Goal: Information Seeking & Learning: Find specific fact

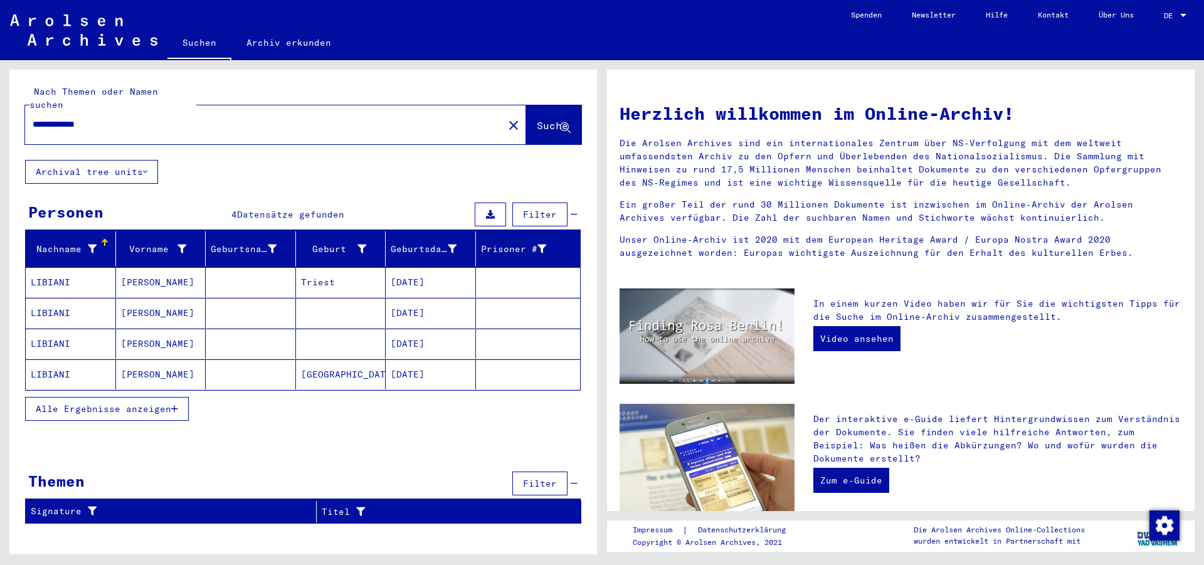
click at [91, 364] on mat-cell "LIBIANI" at bounding box center [71, 374] width 90 height 30
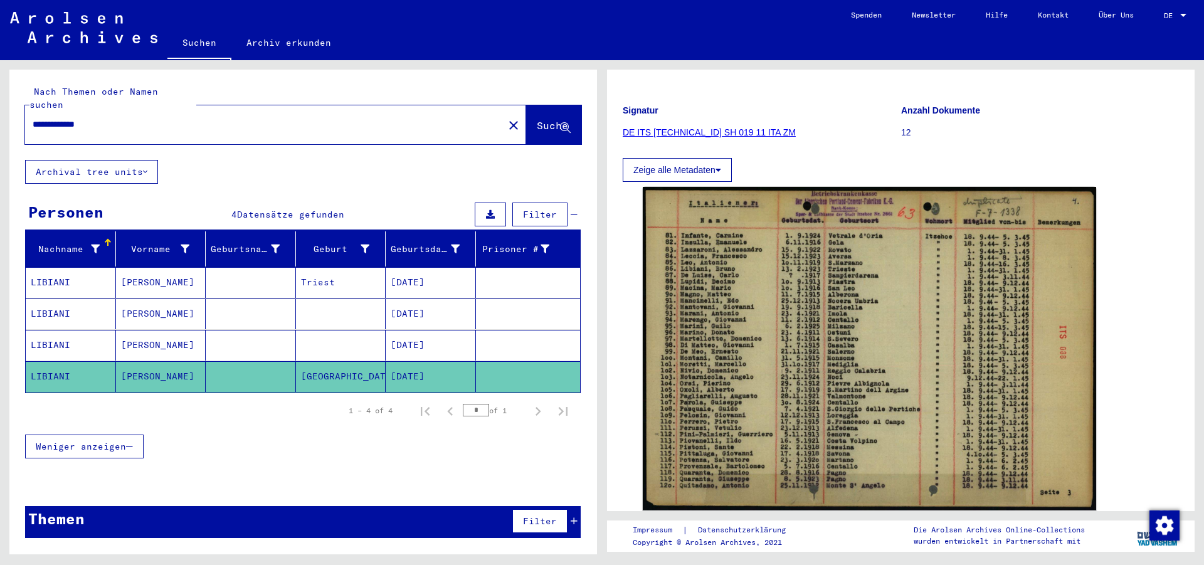
scroll to position [98, 0]
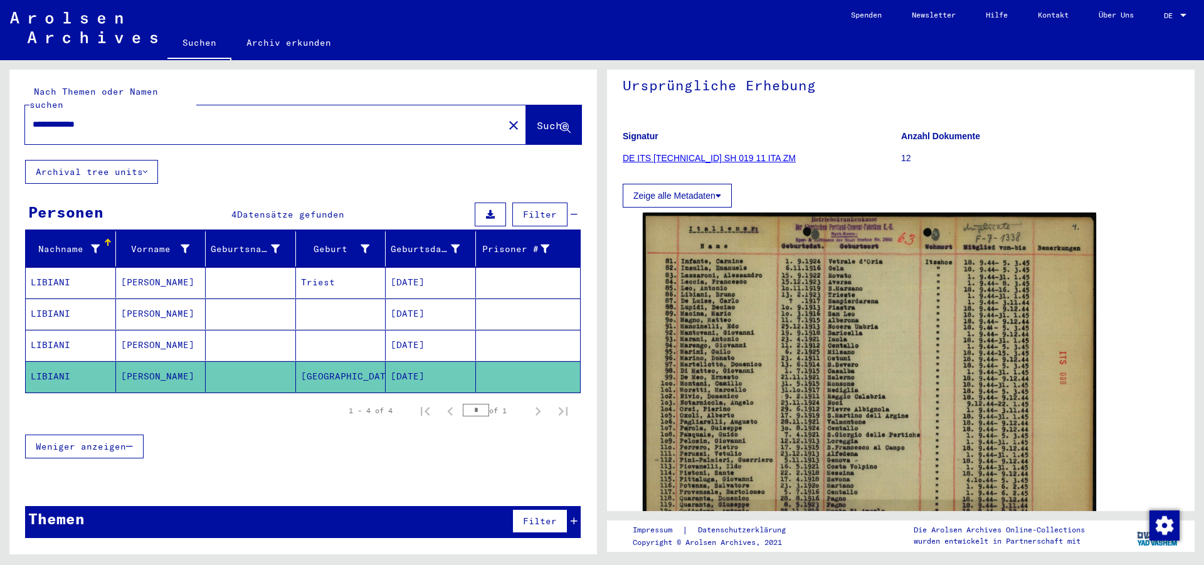
click at [67, 267] on mat-cell "LIBIANI" at bounding box center [71, 282] width 90 height 31
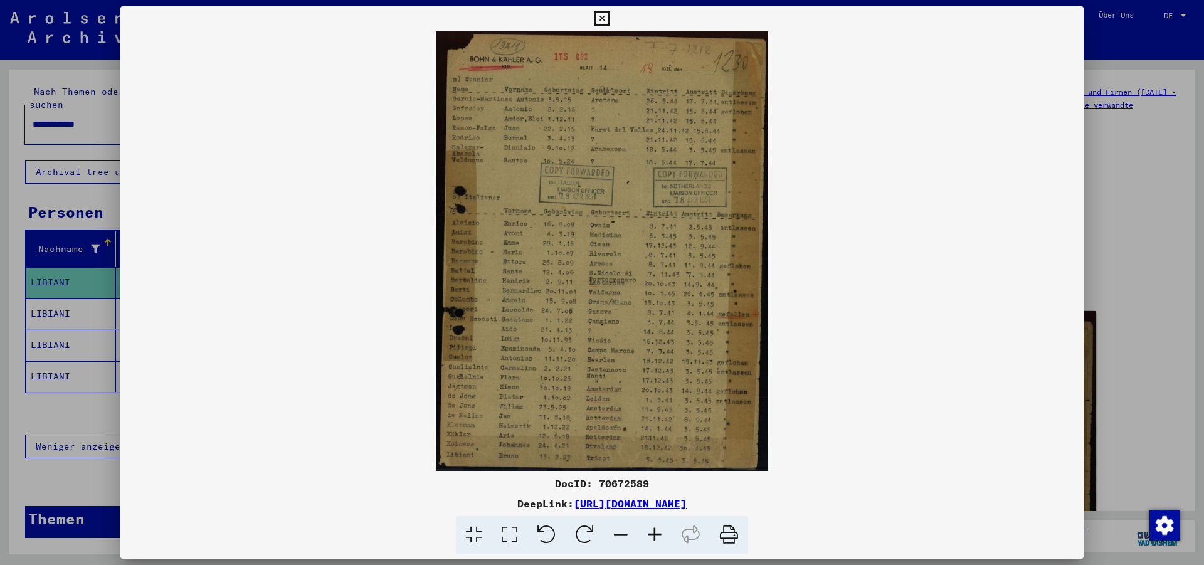
click at [655, 538] on icon at bounding box center [655, 535] width 34 height 38
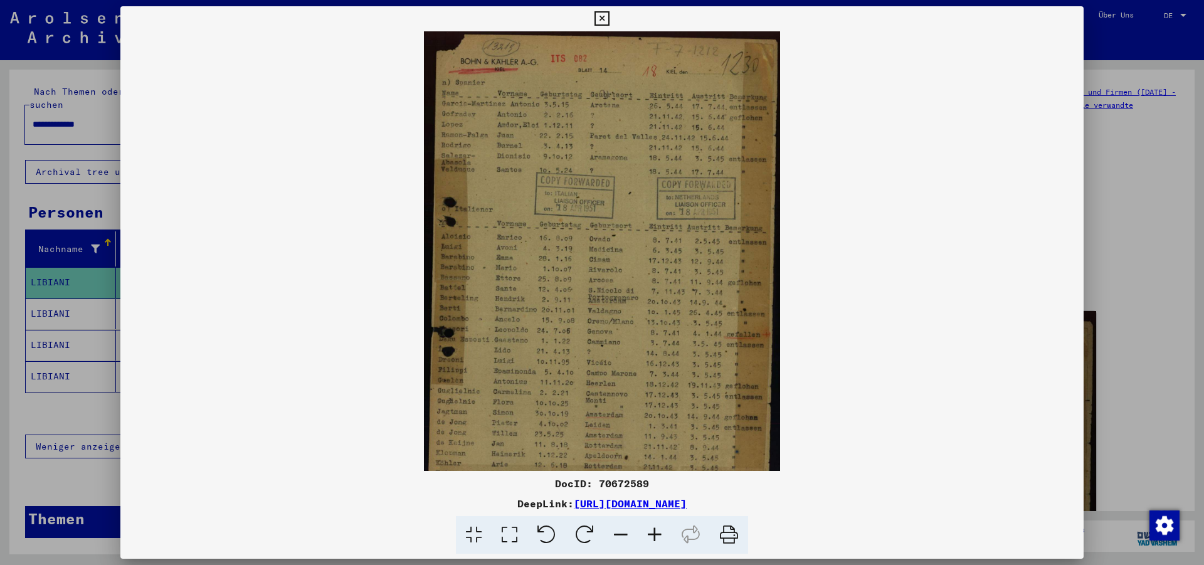
click at [655, 538] on icon at bounding box center [655, 535] width 34 height 38
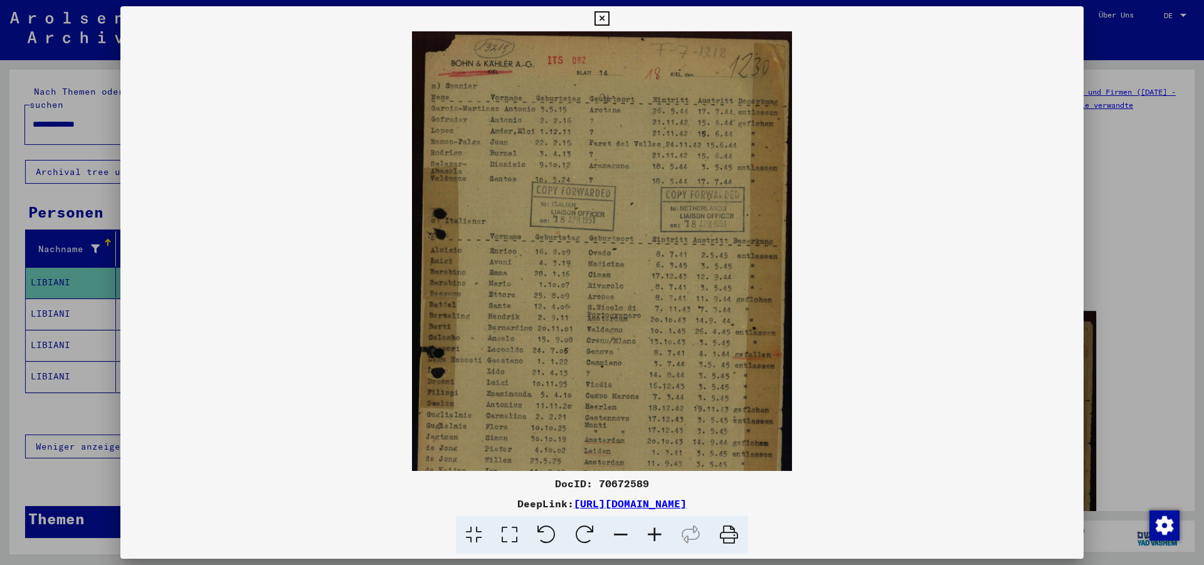
click at [655, 538] on icon at bounding box center [655, 535] width 34 height 38
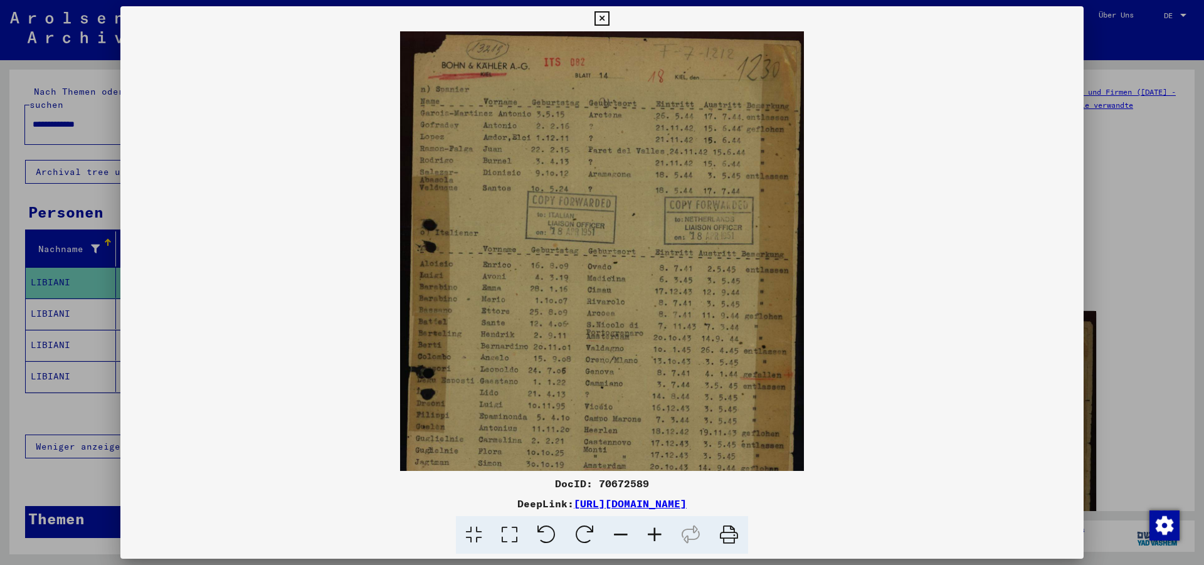
click at [655, 538] on icon at bounding box center [655, 535] width 34 height 38
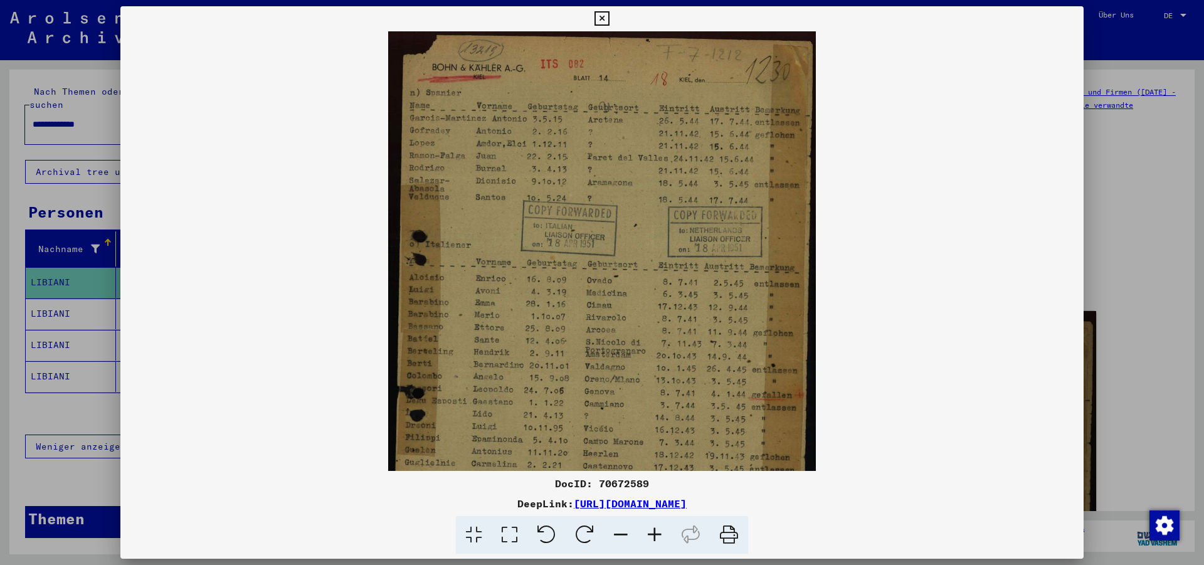
click at [655, 538] on icon at bounding box center [655, 535] width 34 height 38
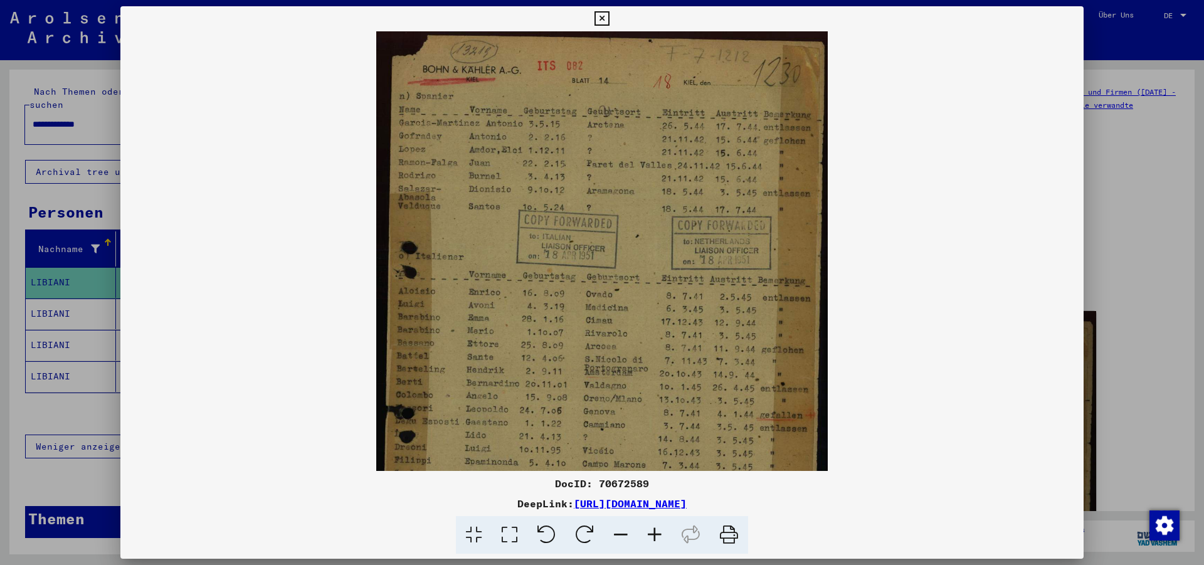
click at [655, 538] on icon at bounding box center [655, 535] width 34 height 38
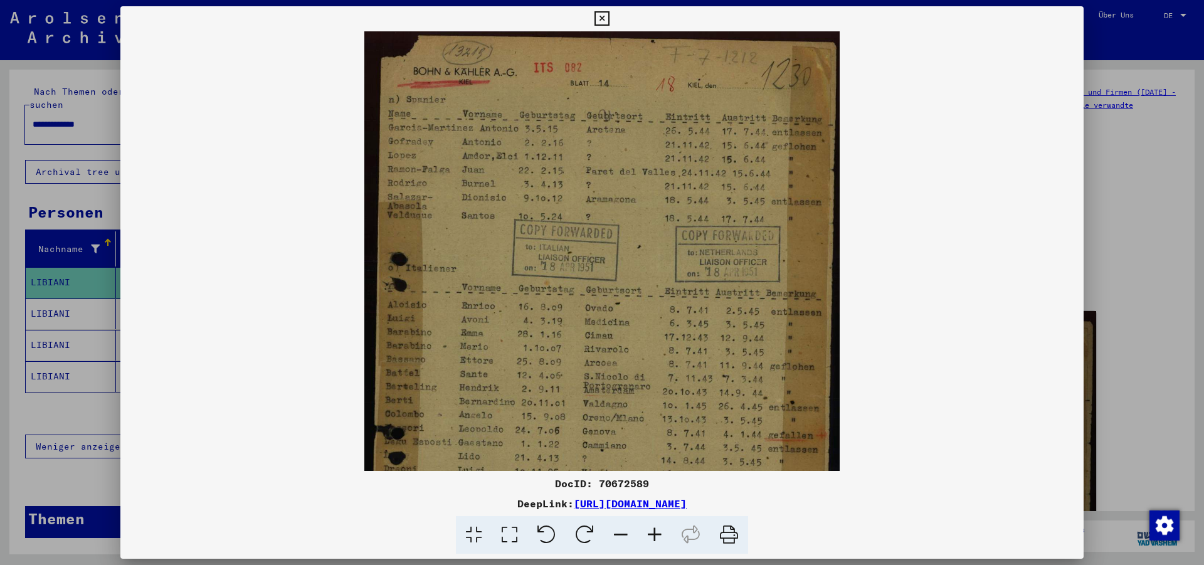
click at [655, 538] on icon at bounding box center [655, 535] width 34 height 38
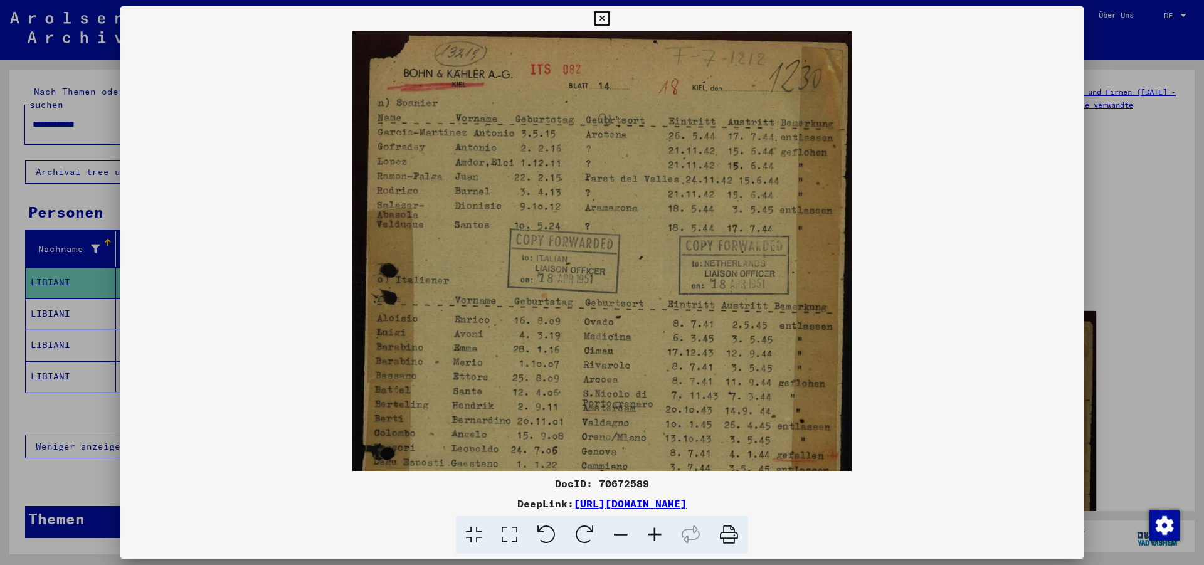
click at [655, 538] on icon at bounding box center [655, 535] width 34 height 38
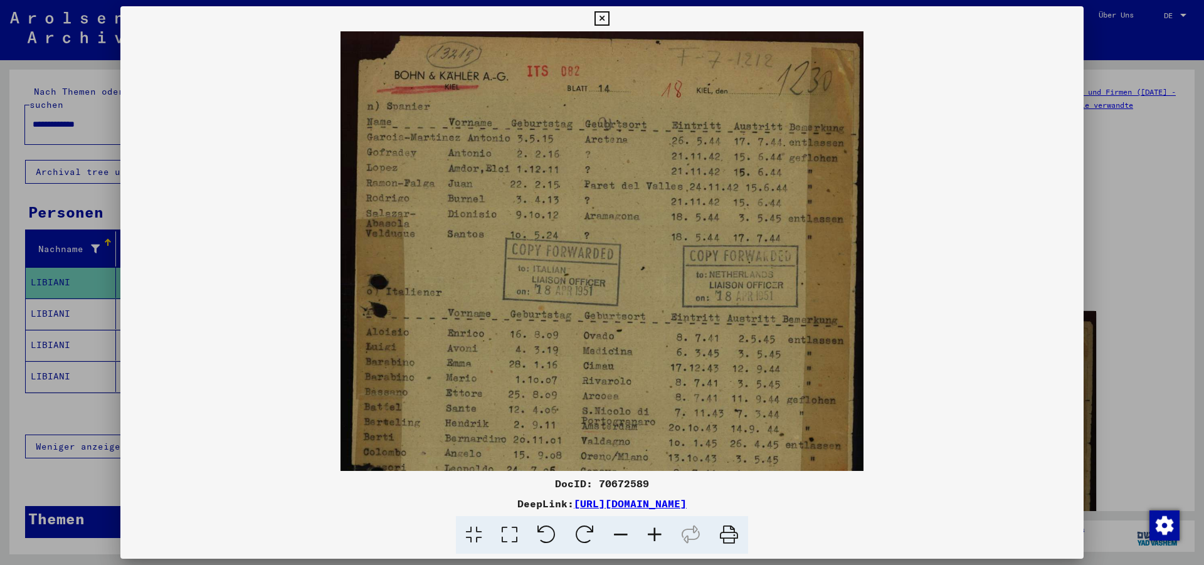
click at [655, 538] on icon at bounding box center [655, 535] width 34 height 38
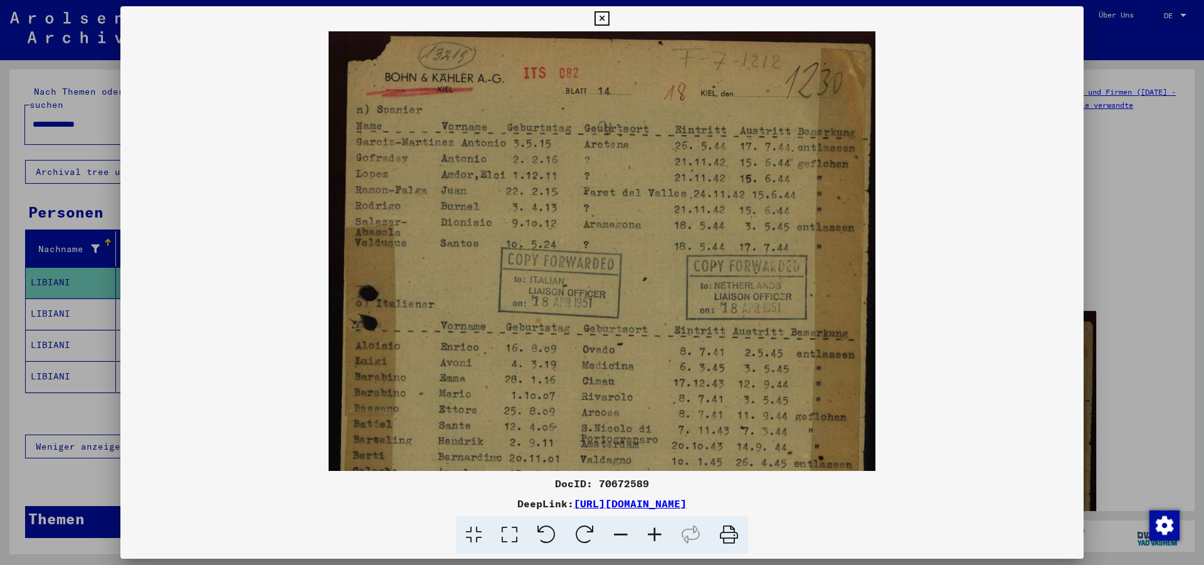
click at [655, 538] on icon at bounding box center [655, 535] width 34 height 38
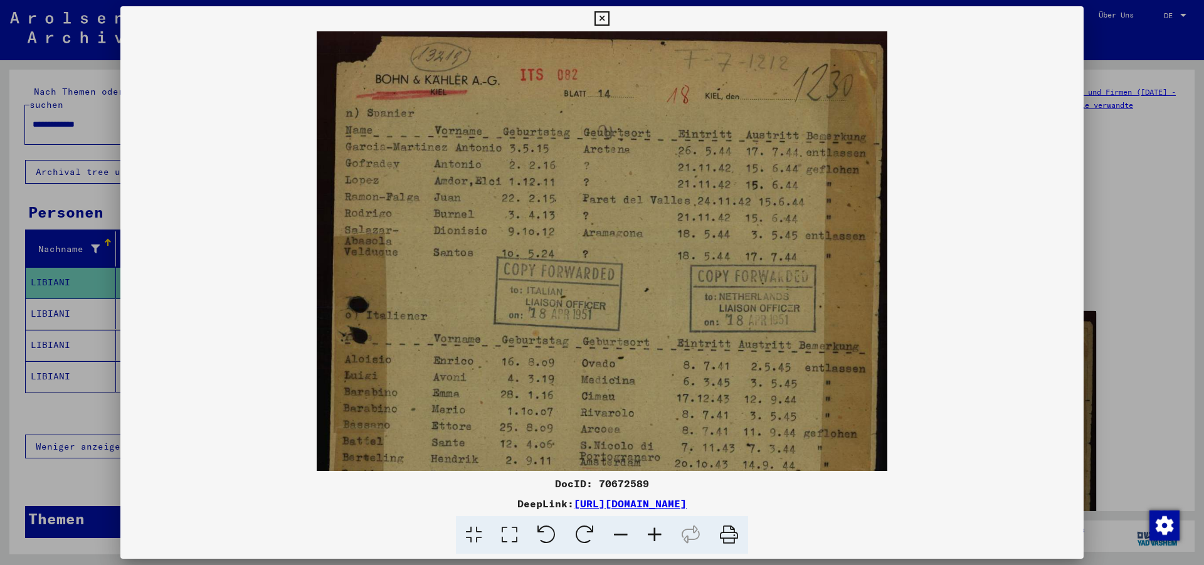
click at [655, 538] on icon at bounding box center [655, 535] width 34 height 38
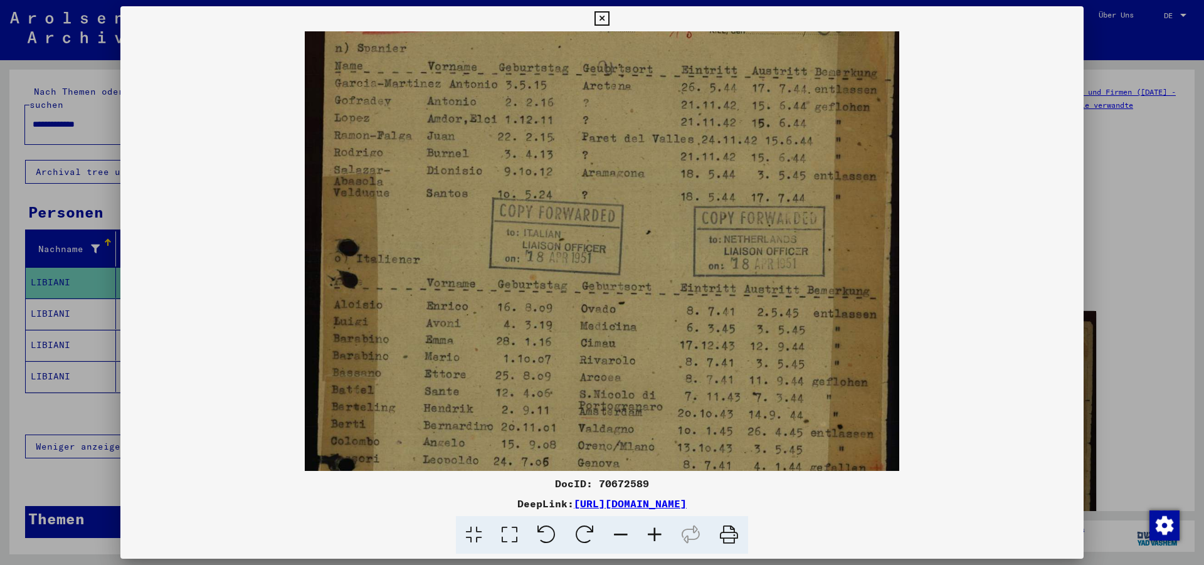
scroll to position [114, 0]
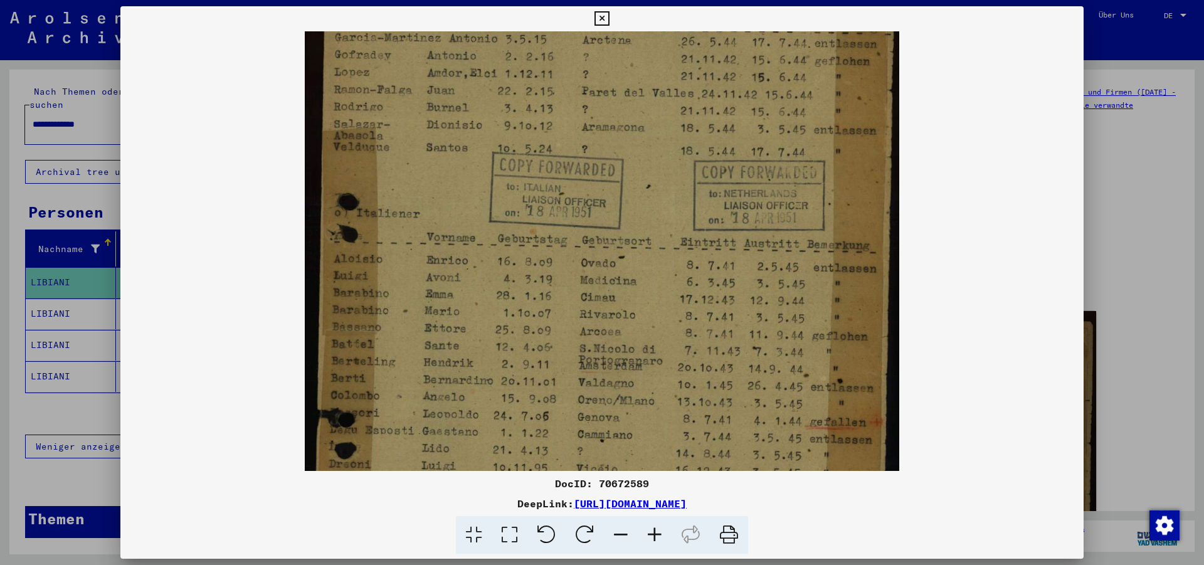
drag, startPoint x: 730, startPoint y: 383, endPoint x: 745, endPoint y: 269, distance: 115.1
click at [745, 269] on img at bounding box center [602, 309] width 594 height 785
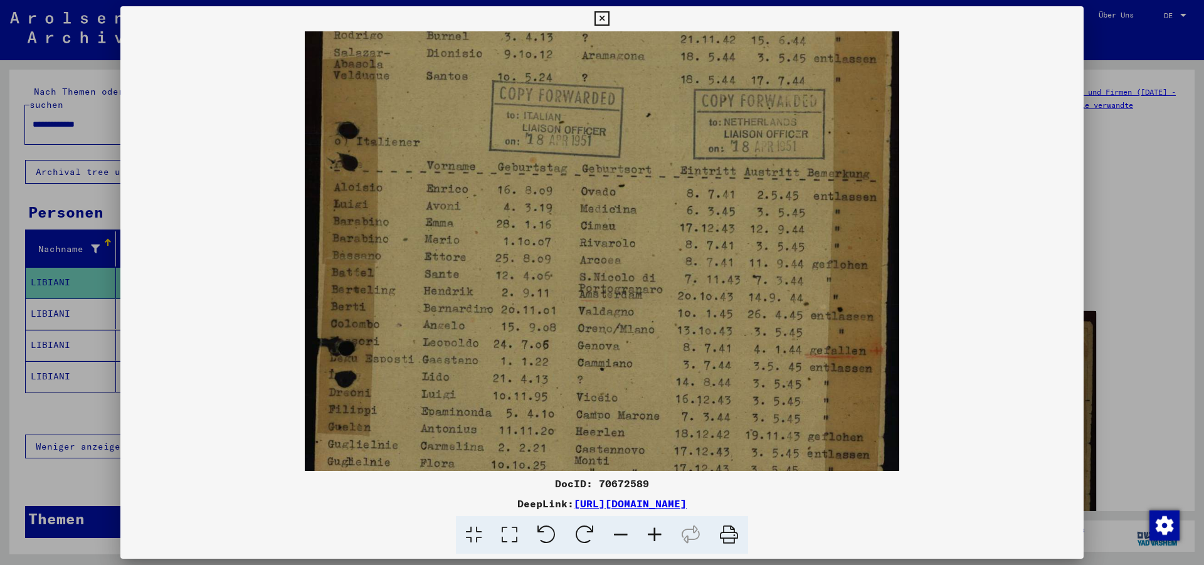
scroll to position [264, 0]
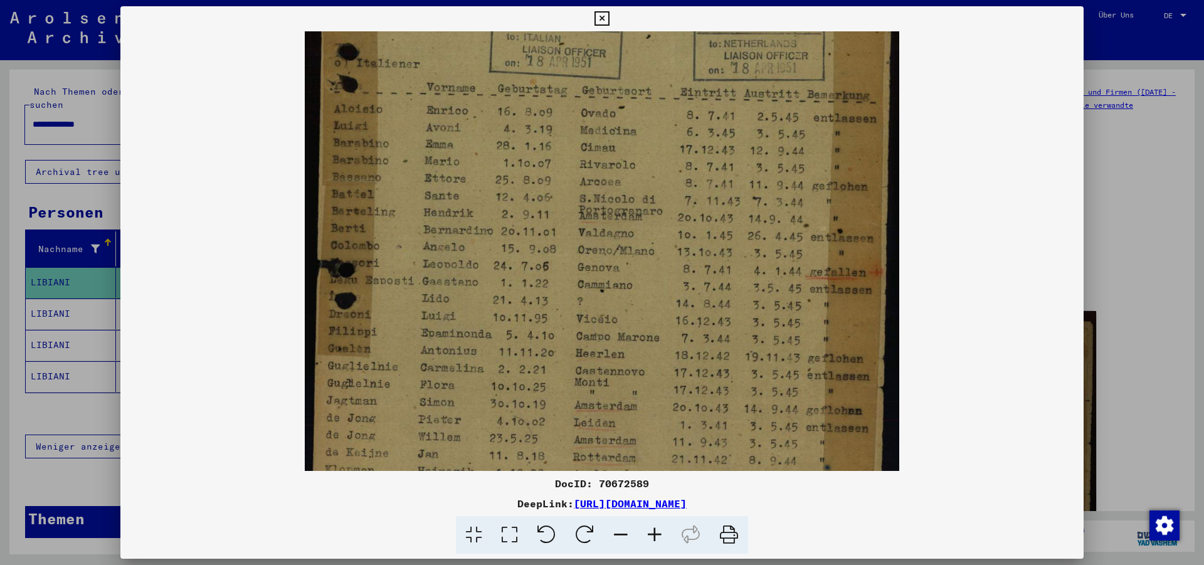
drag, startPoint x: 616, startPoint y: 403, endPoint x: 637, endPoint y: 253, distance: 151.4
click at [637, 253] on img at bounding box center [602, 159] width 594 height 785
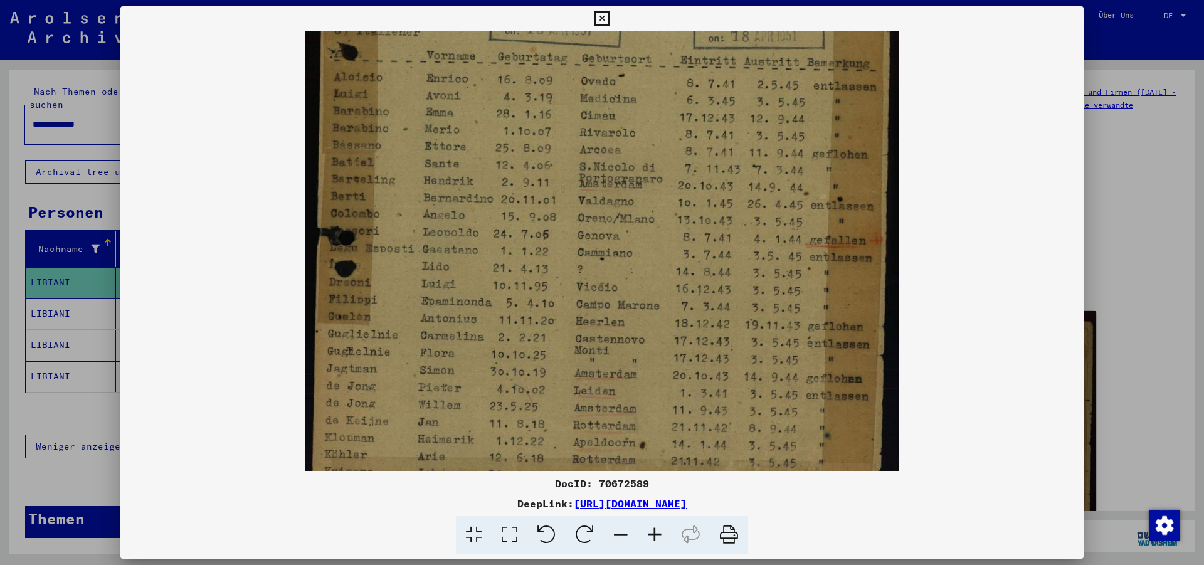
scroll to position [345, 0]
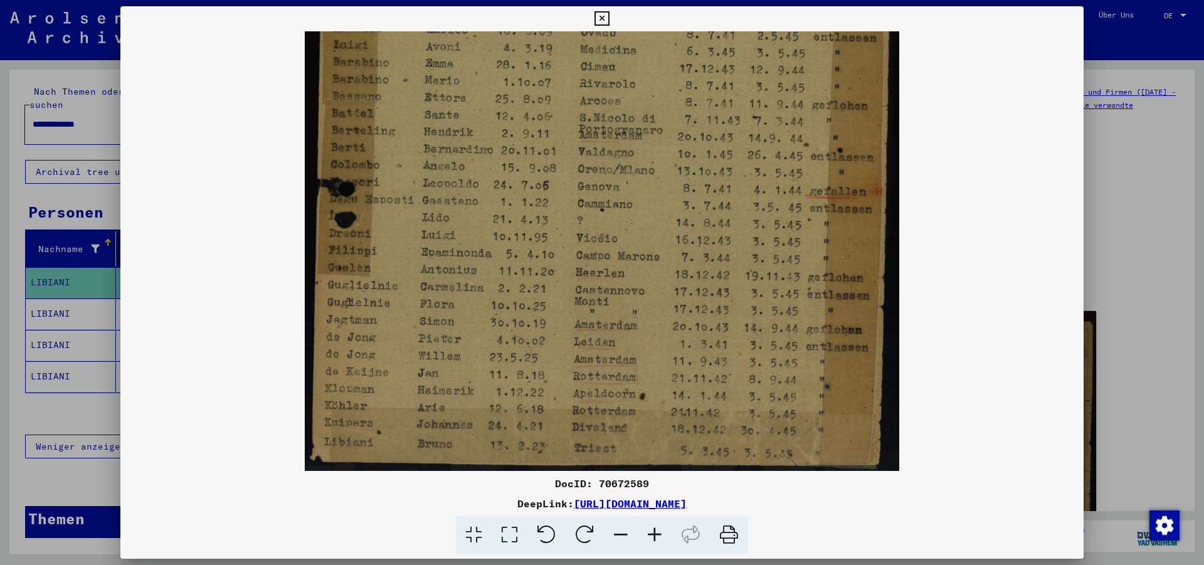
drag, startPoint x: 579, startPoint y: 365, endPoint x: 594, endPoint y: 248, distance: 118.3
click at [594, 248] on img at bounding box center [602, 78] width 594 height 785
click at [526, 382] on img at bounding box center [602, 78] width 594 height 785
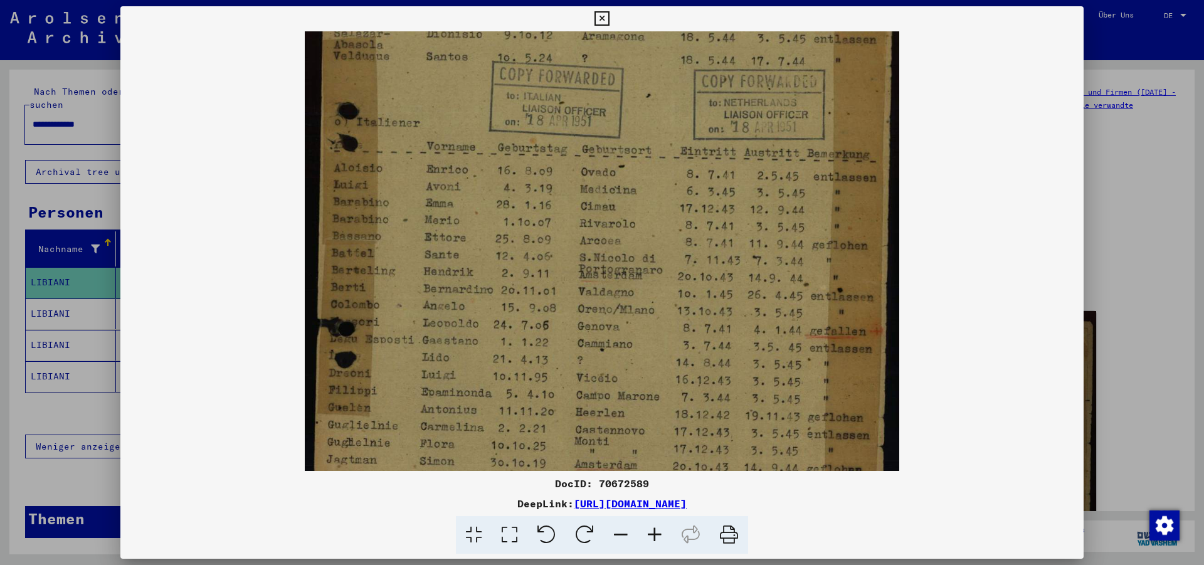
scroll to position [211, 0]
drag, startPoint x: 683, startPoint y: 151, endPoint x: 655, endPoint y: 285, distance: 136.6
click at [655, 285] on img at bounding box center [602, 212] width 594 height 785
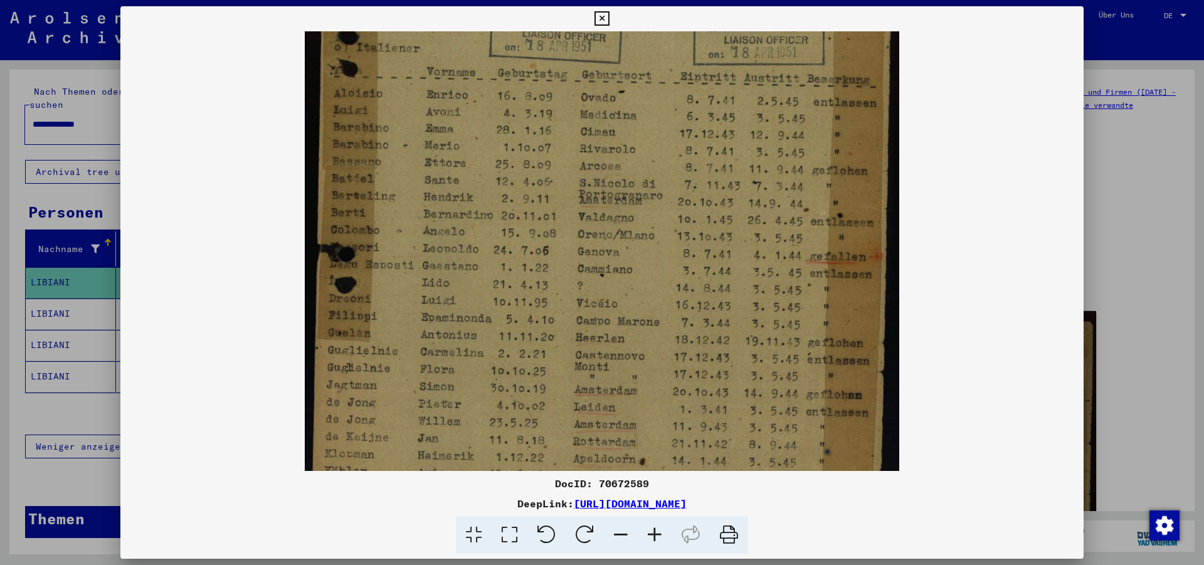
scroll to position [280, 0]
drag, startPoint x: 590, startPoint y: 387, endPoint x: 611, endPoint y: 318, distance: 72.2
click at [611, 318] on img at bounding box center [602, 143] width 594 height 785
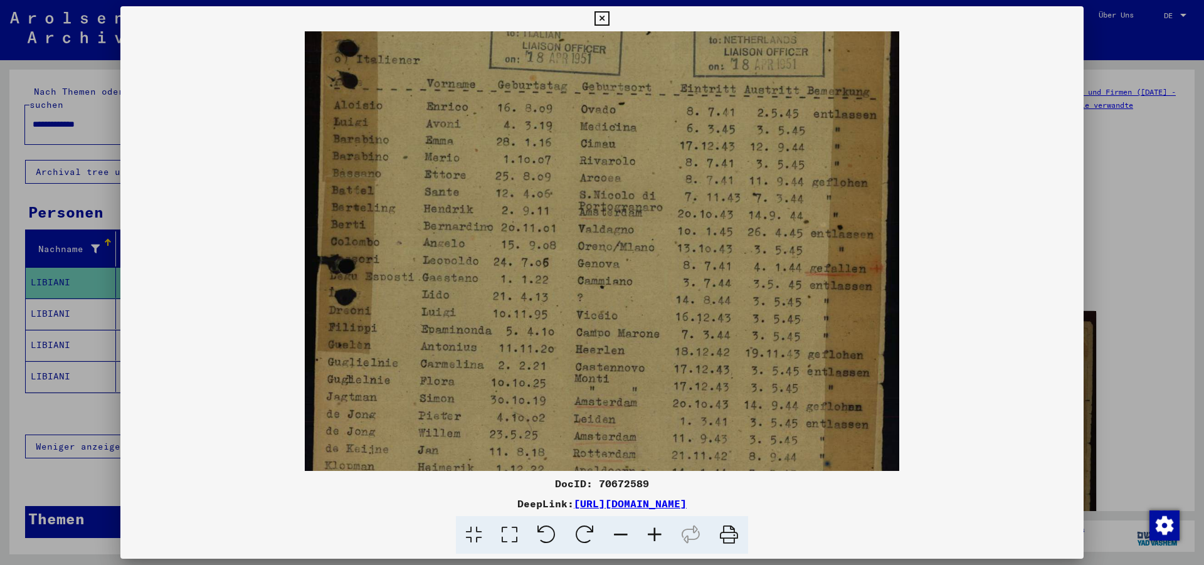
drag, startPoint x: 677, startPoint y: 145, endPoint x: 606, endPoint y: 157, distance: 72.6
click at [606, 157] on img at bounding box center [602, 156] width 594 height 785
click at [609, 19] on icon at bounding box center [602, 18] width 14 height 15
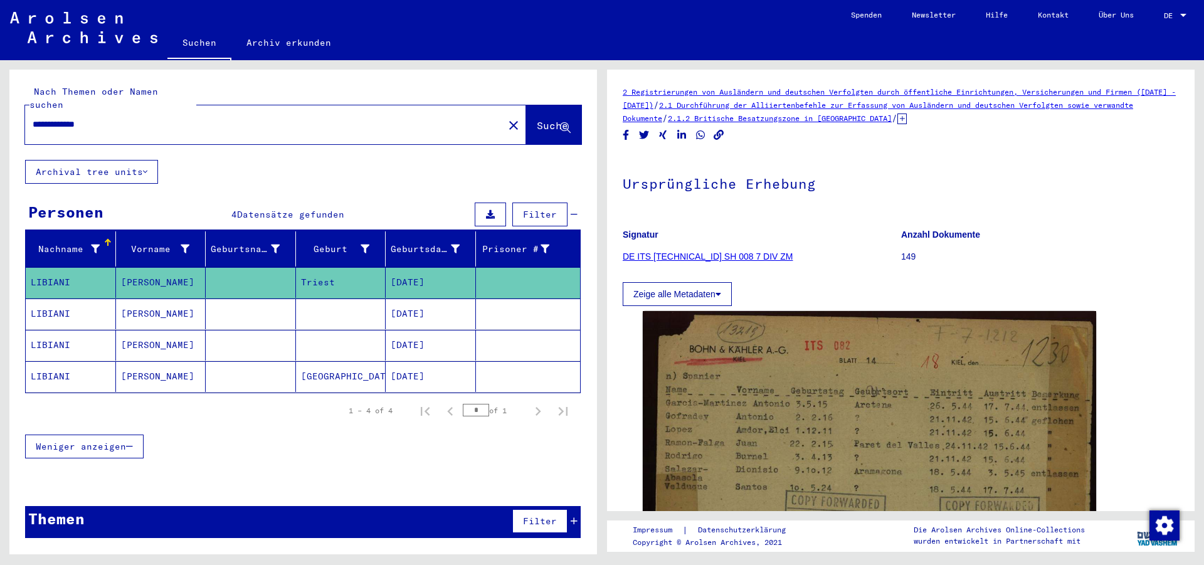
click at [171, 311] on mat-cell "[PERSON_NAME]" at bounding box center [161, 314] width 90 height 31
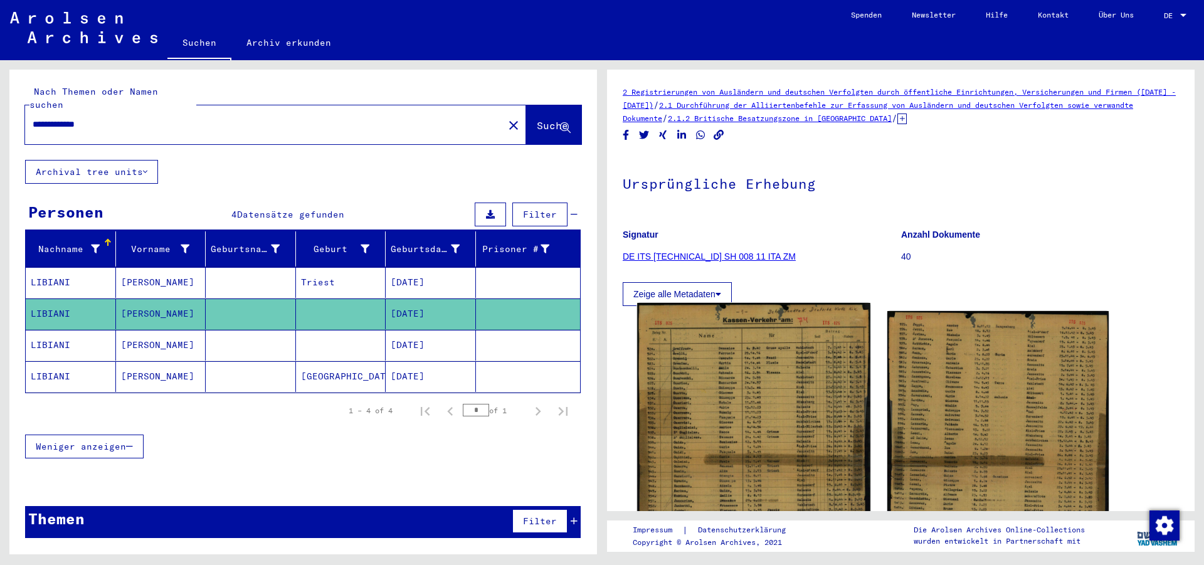
click at [768, 420] on img at bounding box center [753, 468] width 233 height 330
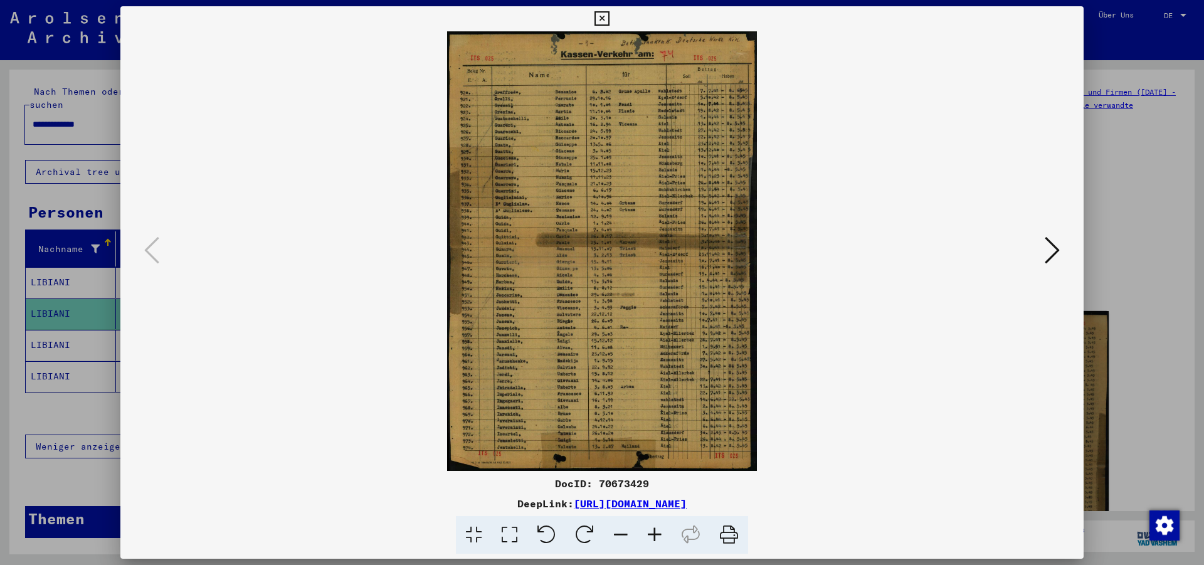
click at [768, 420] on img at bounding box center [602, 251] width 878 height 440
click at [656, 534] on icon at bounding box center [655, 535] width 34 height 38
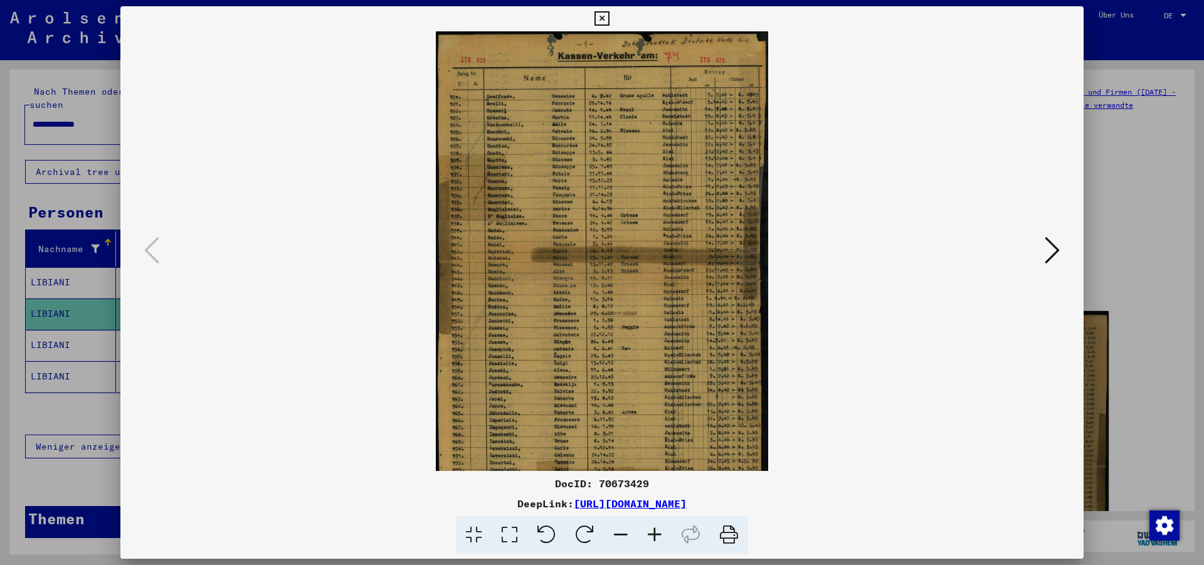
click at [656, 534] on icon at bounding box center [655, 535] width 34 height 38
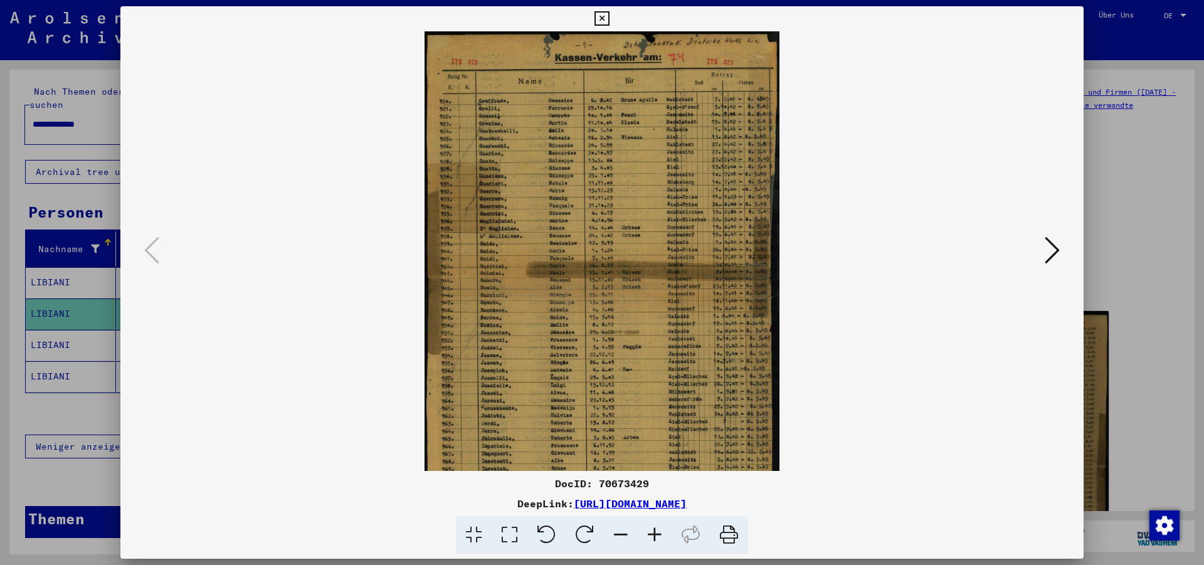
click at [656, 534] on icon at bounding box center [655, 535] width 34 height 38
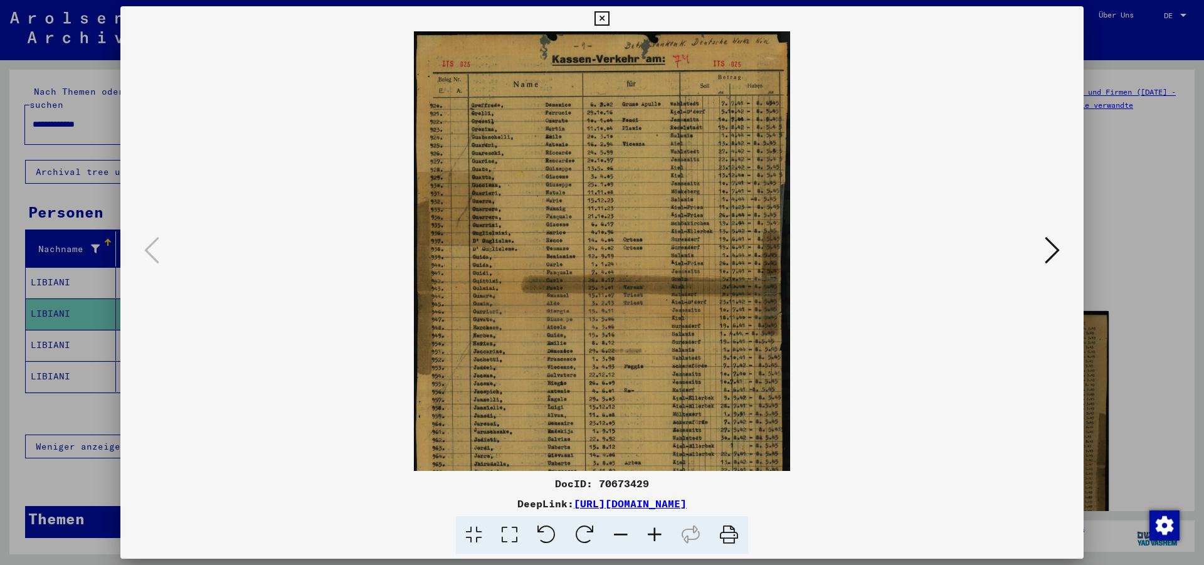
click at [656, 534] on icon at bounding box center [655, 535] width 34 height 38
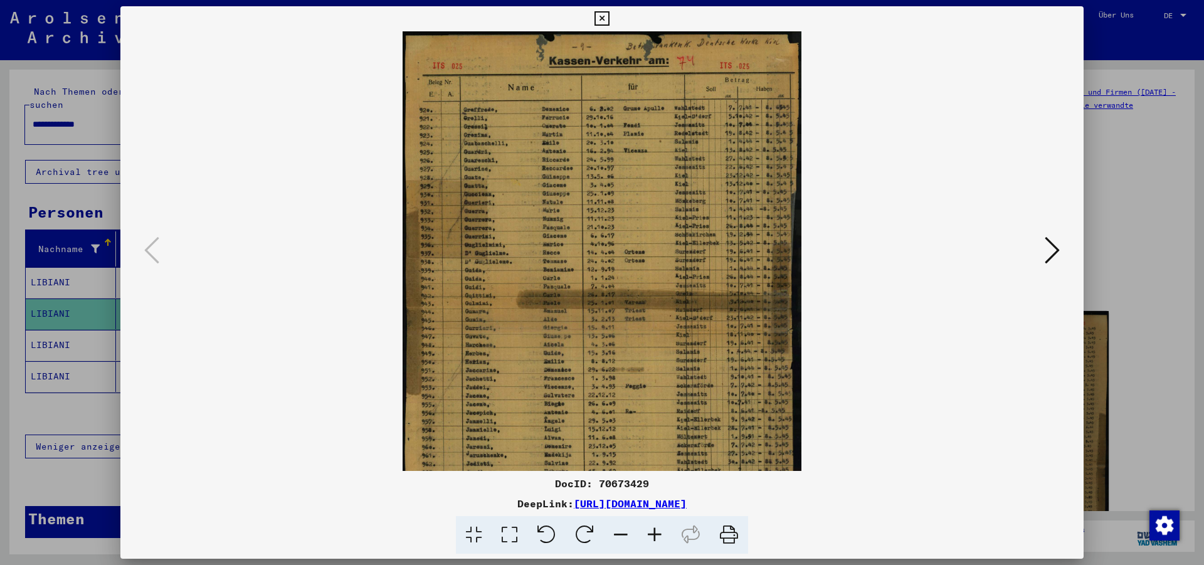
click at [656, 534] on icon at bounding box center [655, 535] width 34 height 38
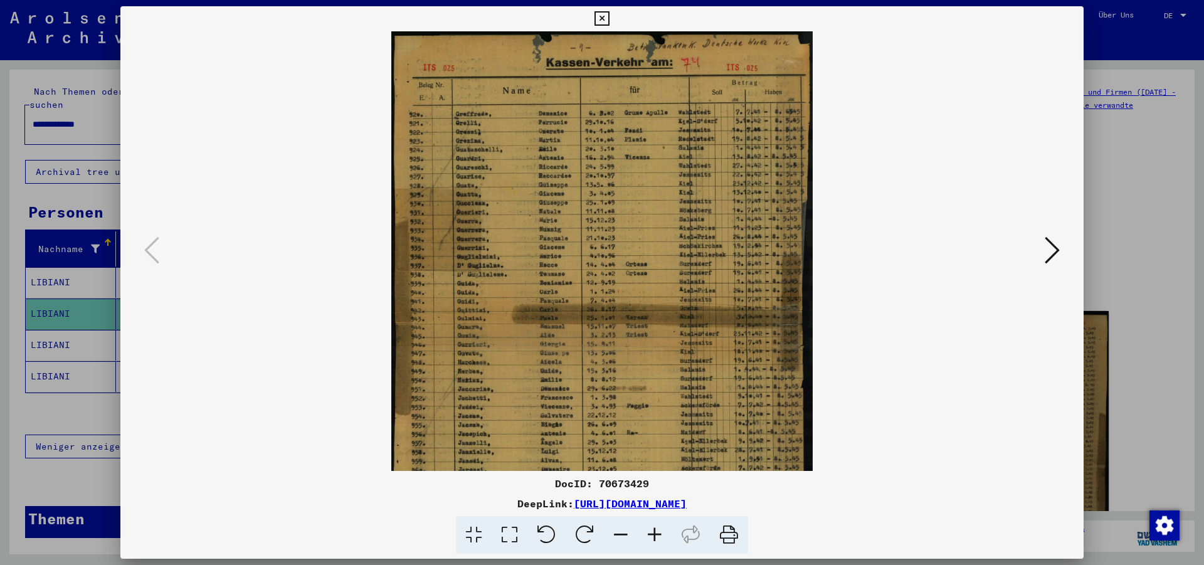
click at [656, 534] on icon at bounding box center [655, 535] width 34 height 38
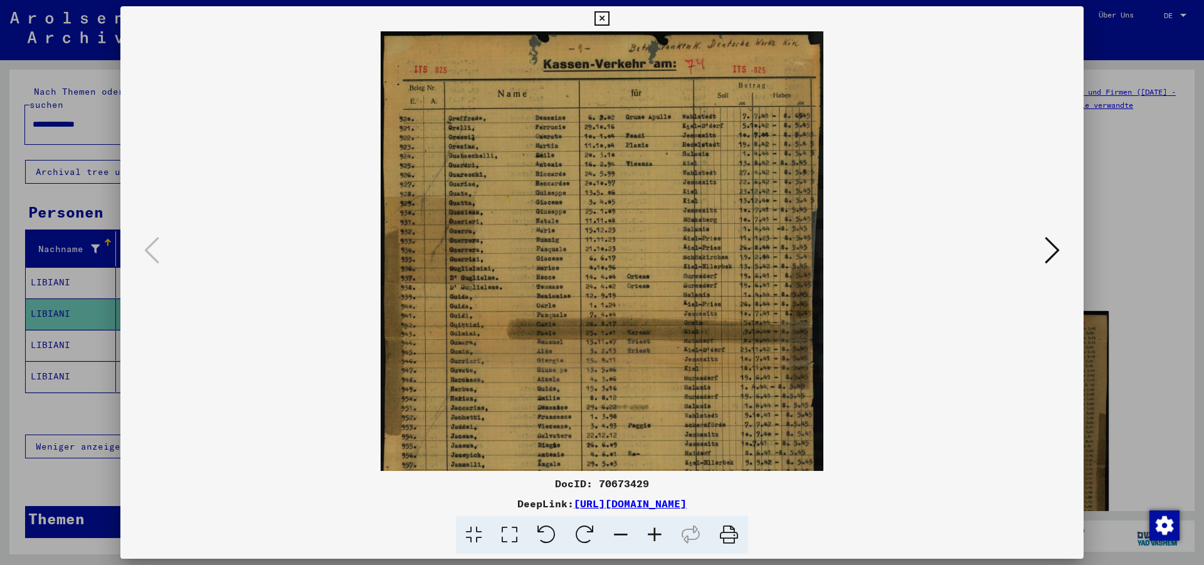
click at [656, 534] on icon at bounding box center [655, 535] width 34 height 38
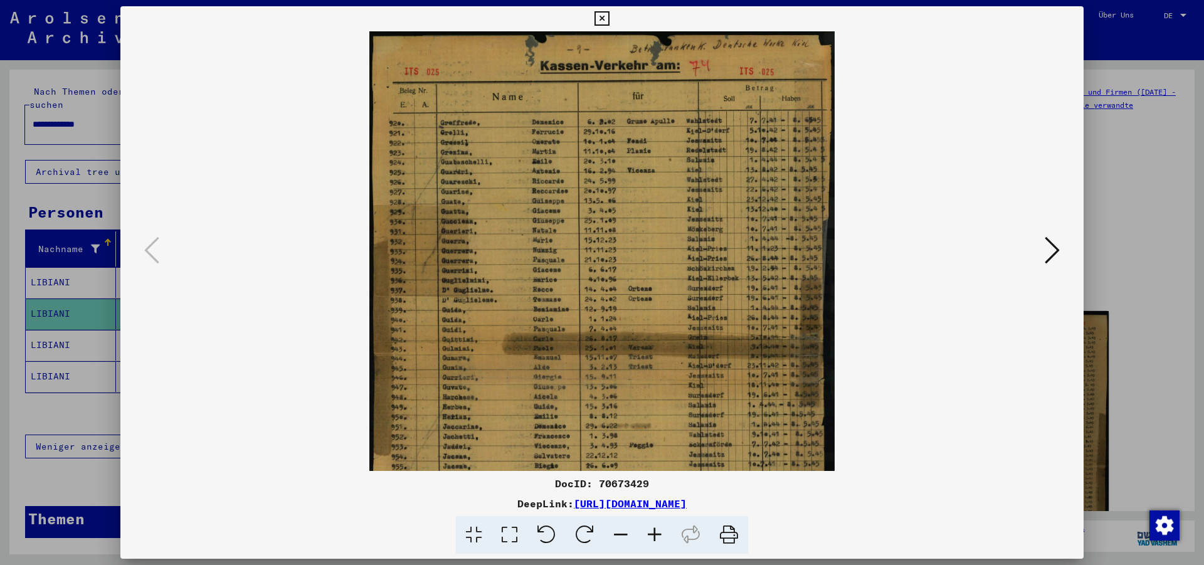
click at [656, 534] on icon at bounding box center [655, 535] width 34 height 38
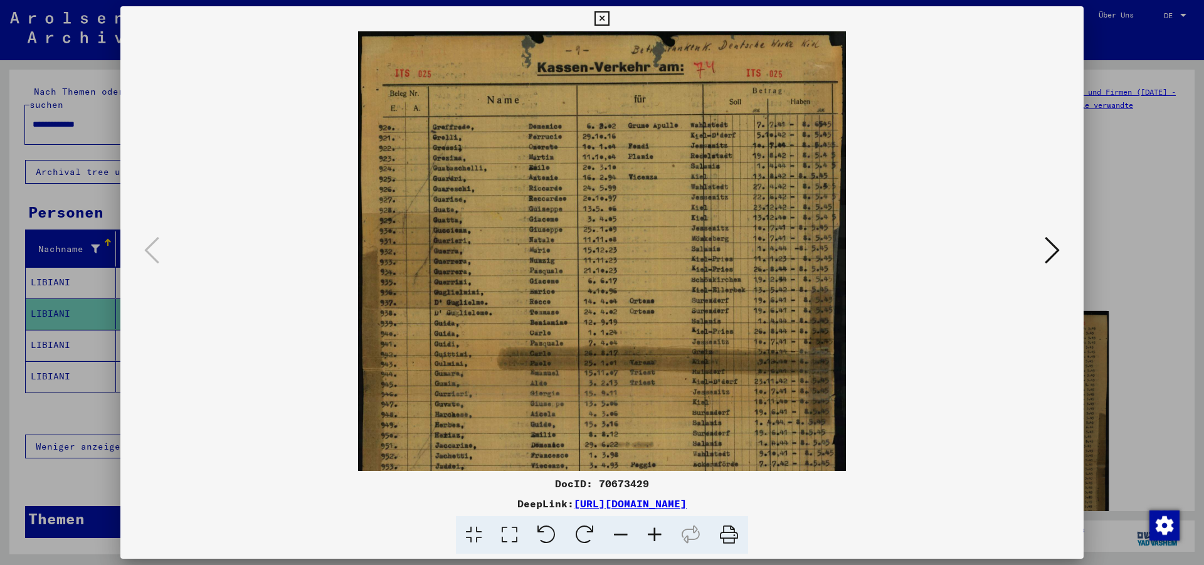
click at [656, 534] on icon at bounding box center [655, 535] width 34 height 38
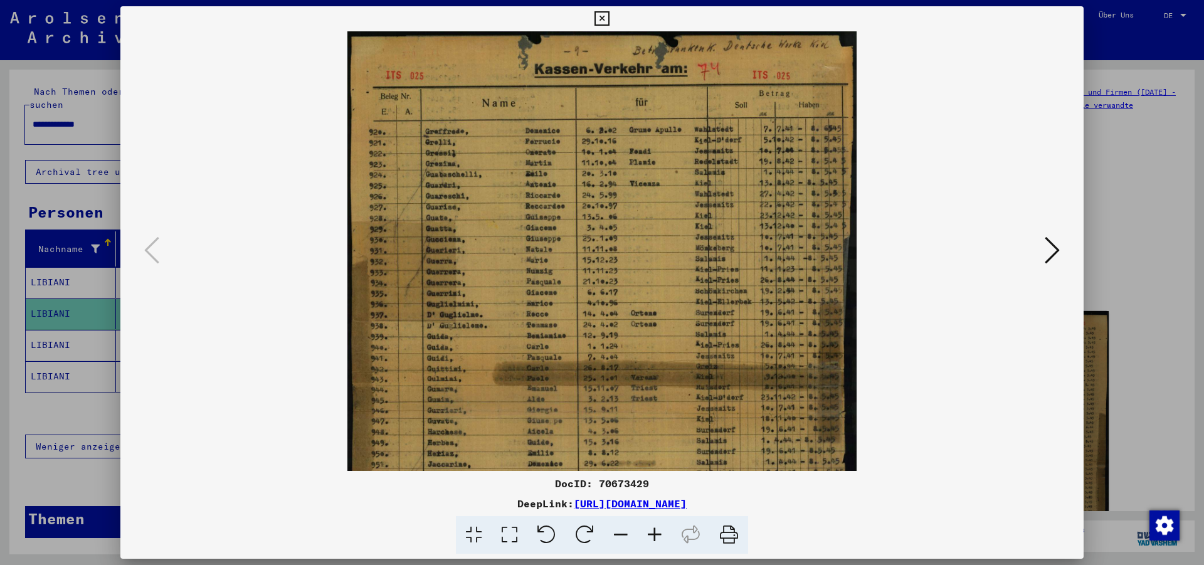
click at [656, 534] on icon at bounding box center [655, 535] width 34 height 38
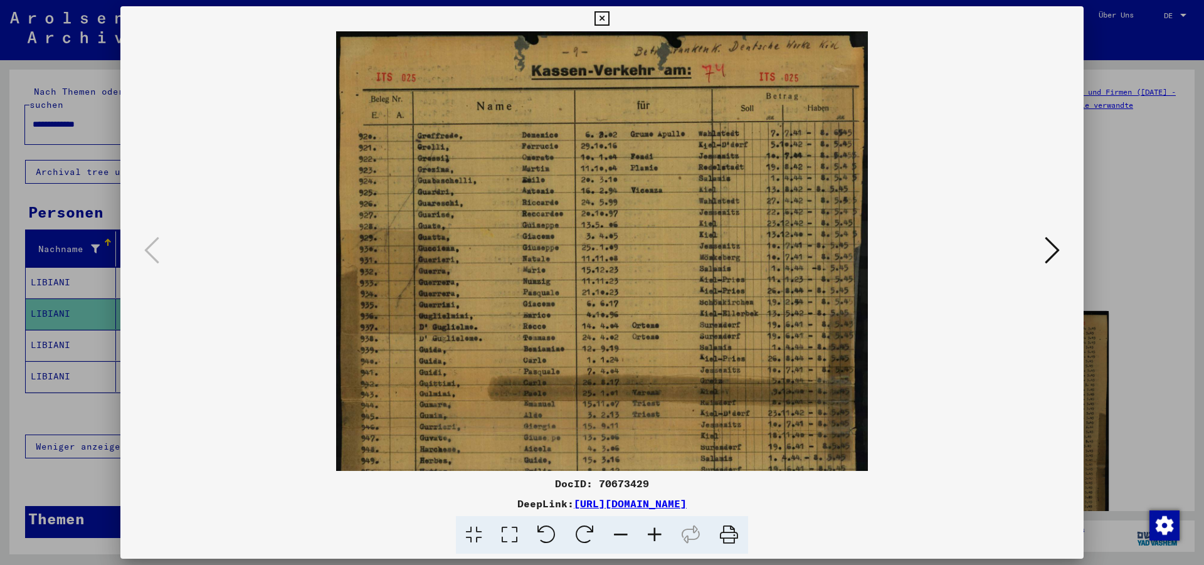
click at [656, 534] on icon at bounding box center [655, 535] width 34 height 38
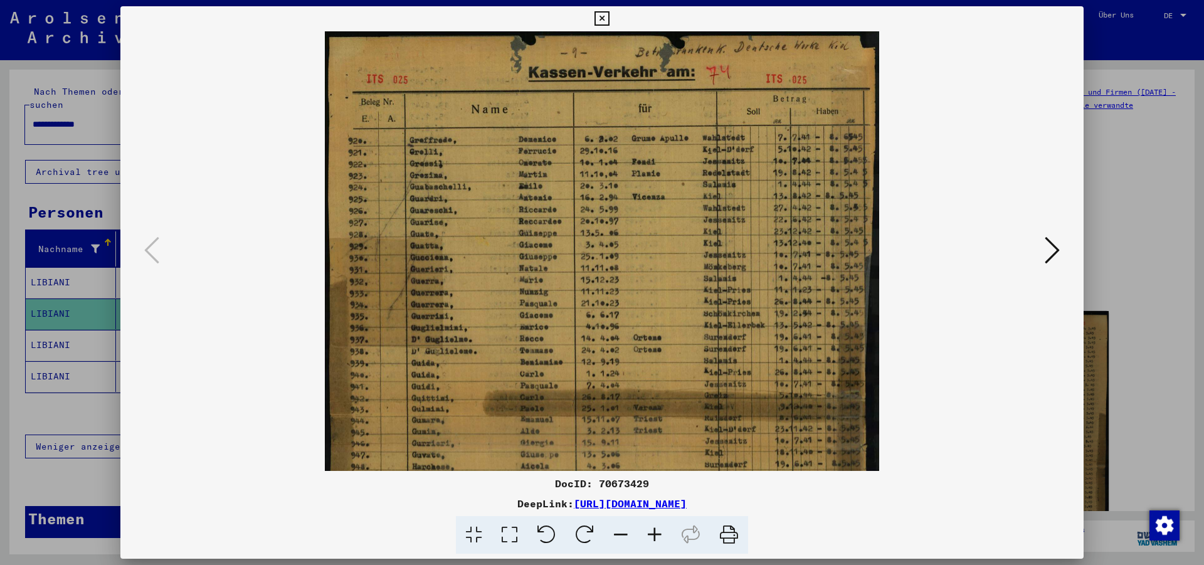
click at [656, 534] on icon at bounding box center [655, 535] width 34 height 38
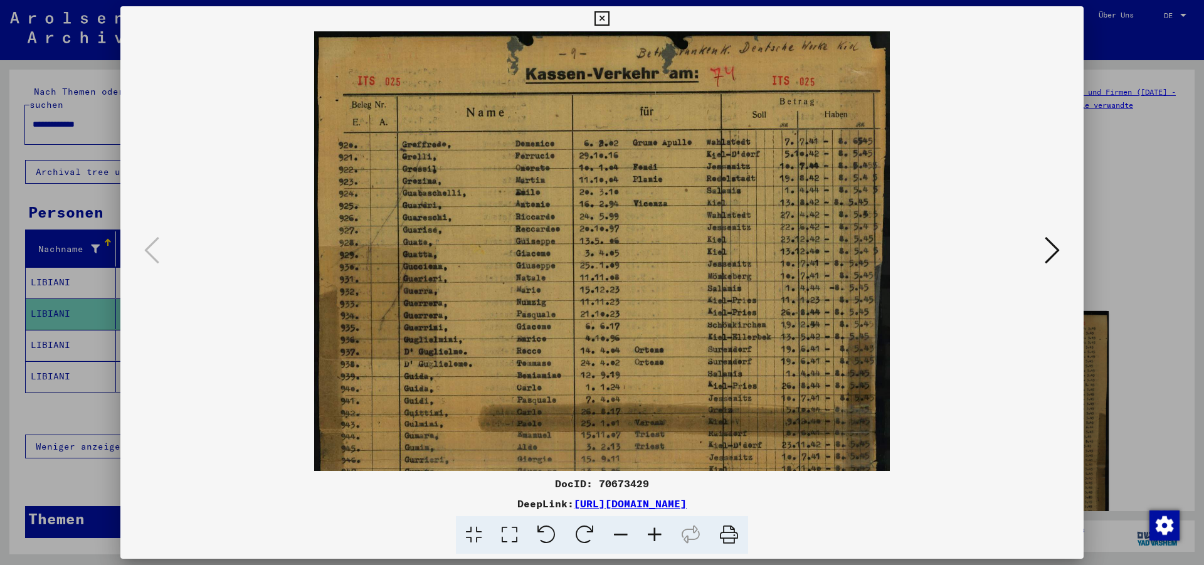
click at [656, 534] on icon at bounding box center [655, 535] width 34 height 38
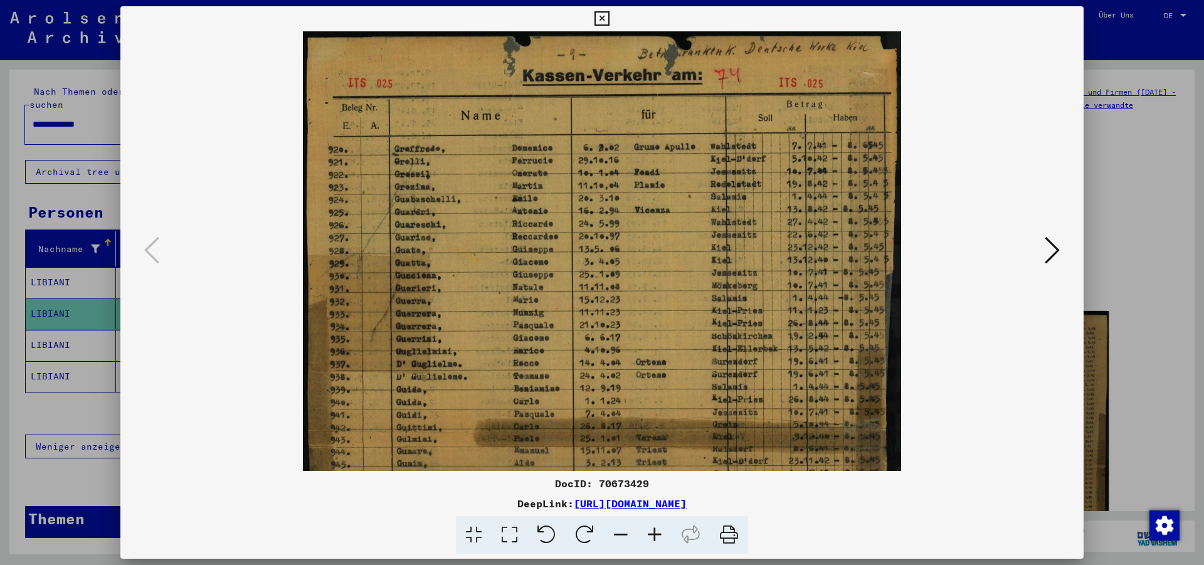
click at [656, 534] on icon at bounding box center [655, 535] width 34 height 38
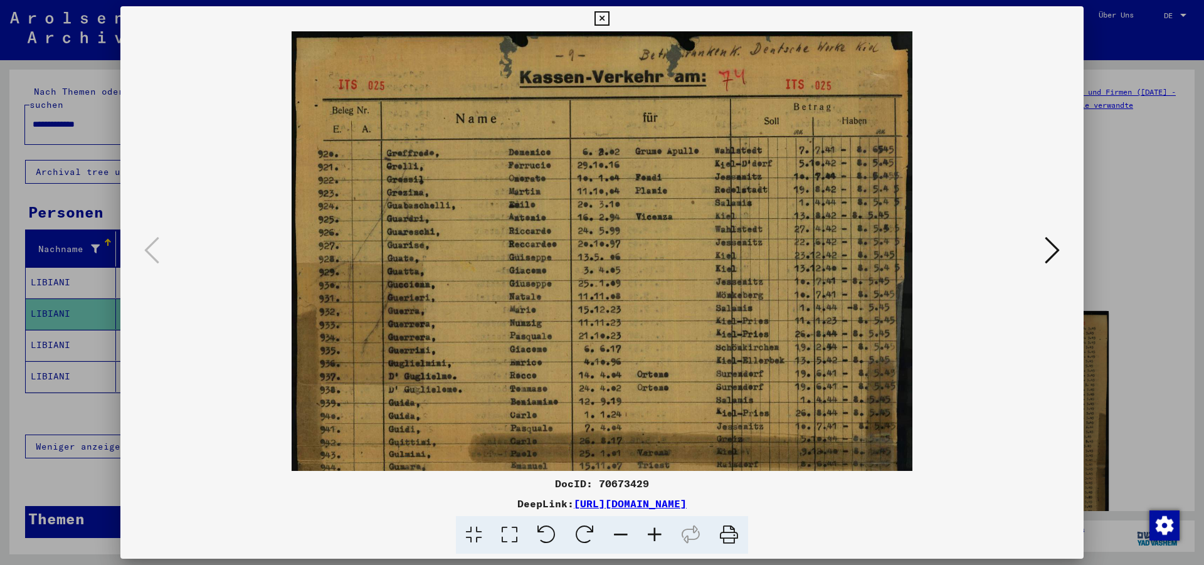
click at [656, 534] on icon at bounding box center [655, 535] width 34 height 38
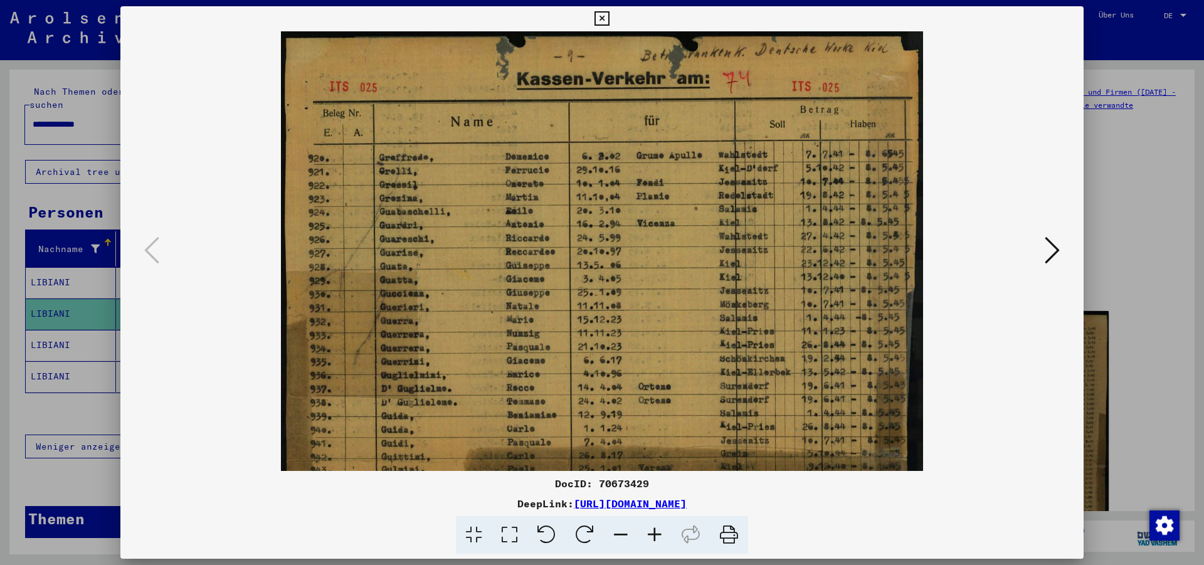
click at [656, 534] on icon at bounding box center [655, 535] width 34 height 38
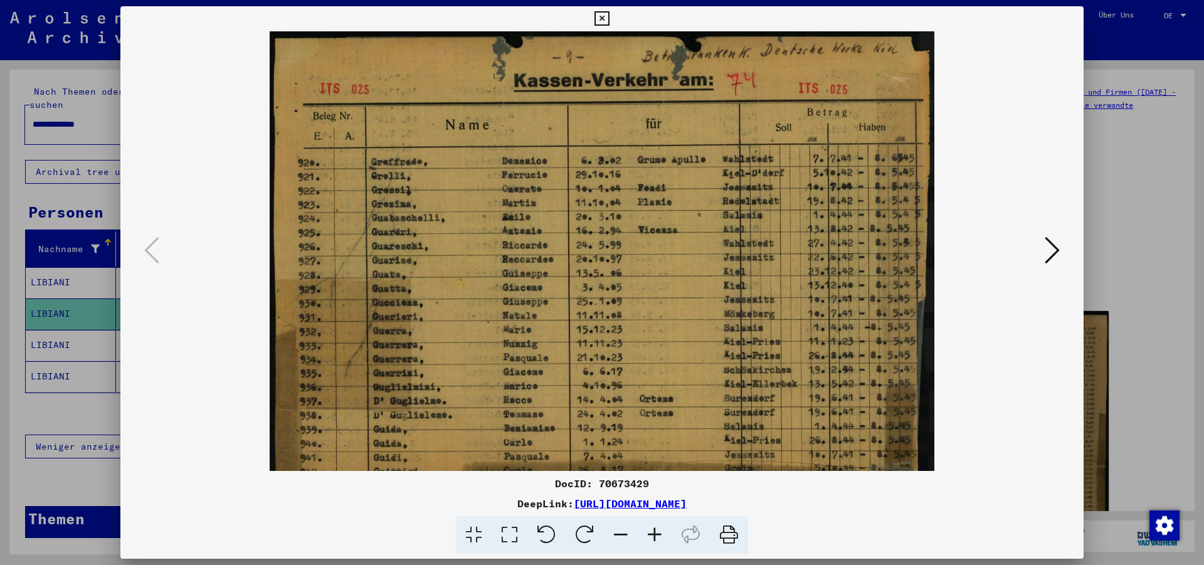
click at [656, 534] on icon at bounding box center [655, 535] width 34 height 38
click at [609, 19] on icon at bounding box center [602, 18] width 14 height 15
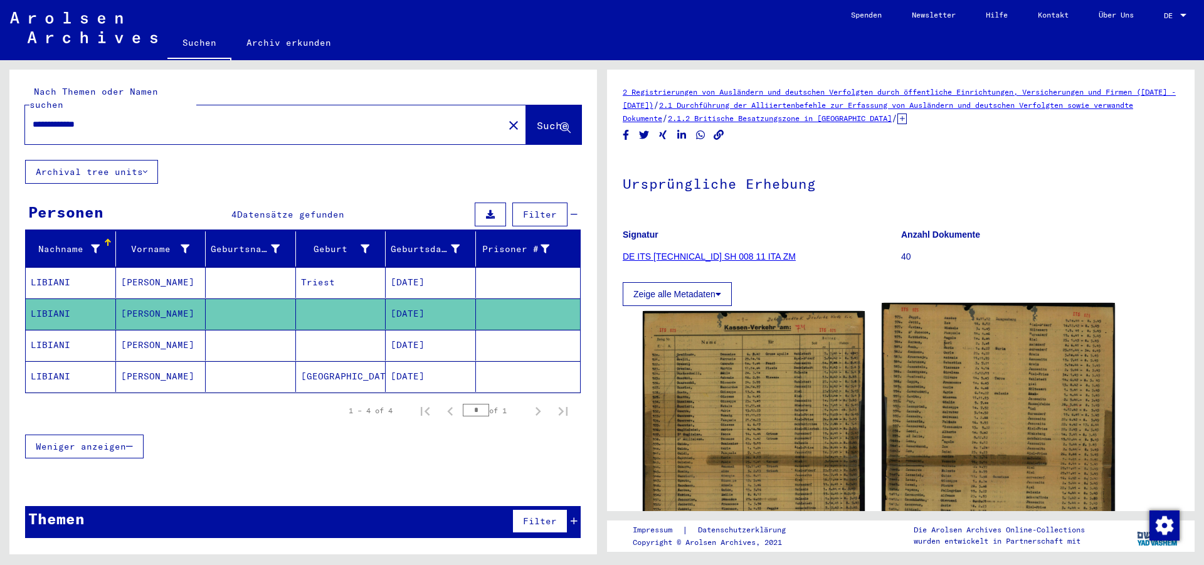
click at [998, 438] on img at bounding box center [998, 469] width 233 height 332
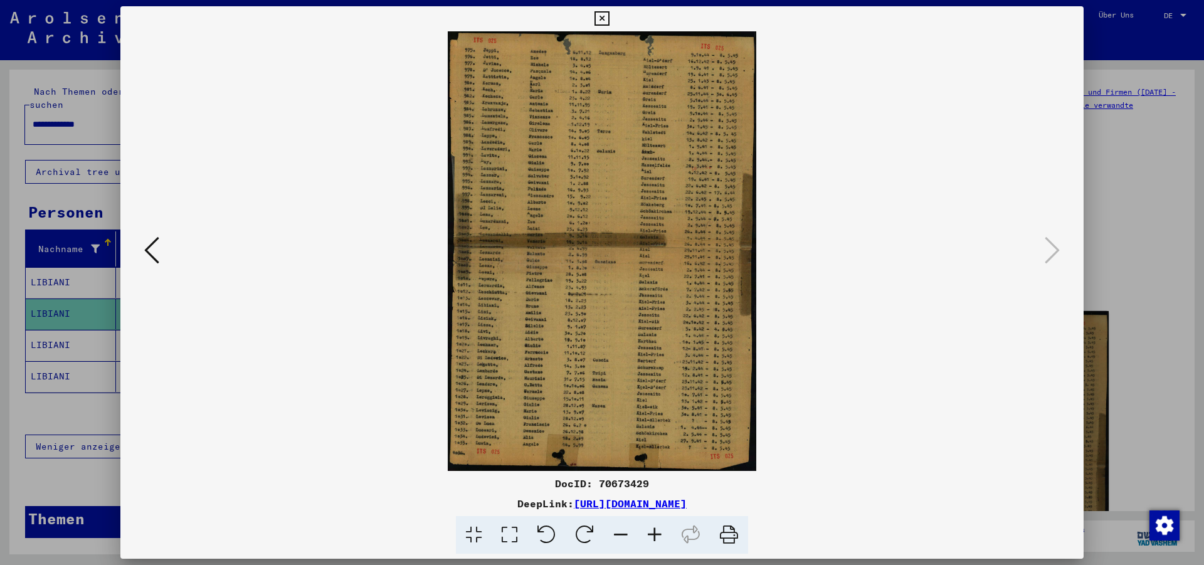
click at [654, 529] on icon at bounding box center [655, 535] width 34 height 38
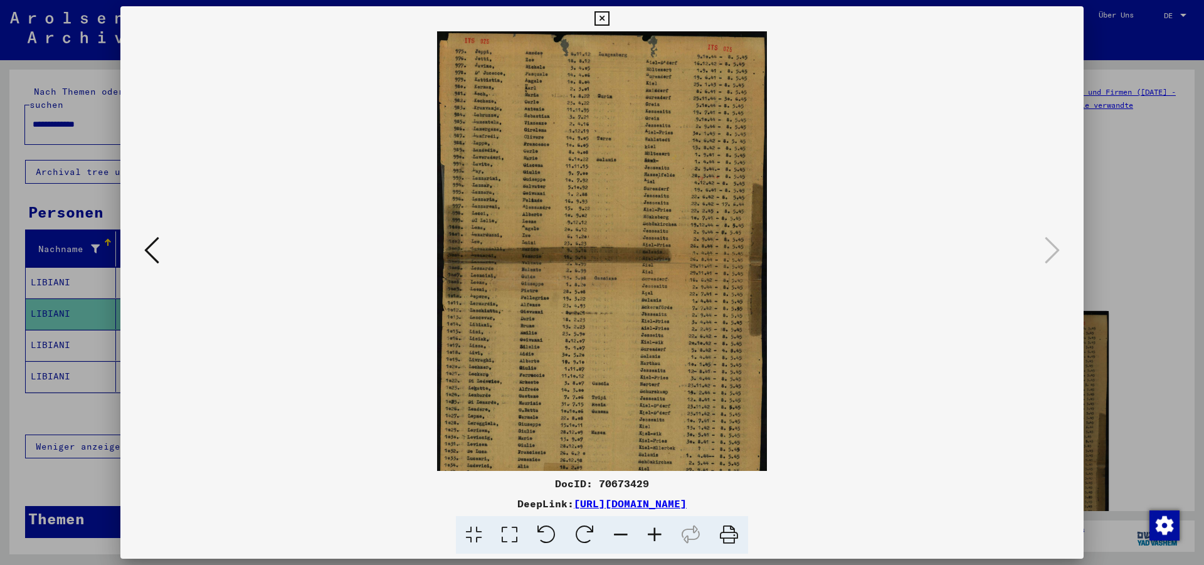
click at [654, 529] on icon at bounding box center [655, 535] width 34 height 38
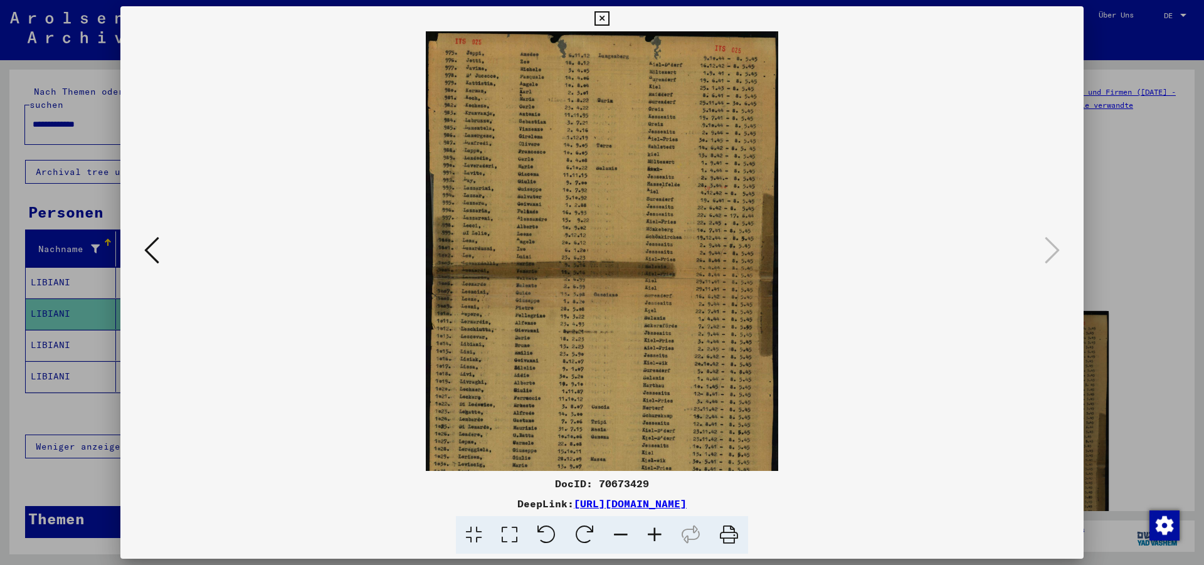
click at [654, 529] on icon at bounding box center [655, 535] width 34 height 38
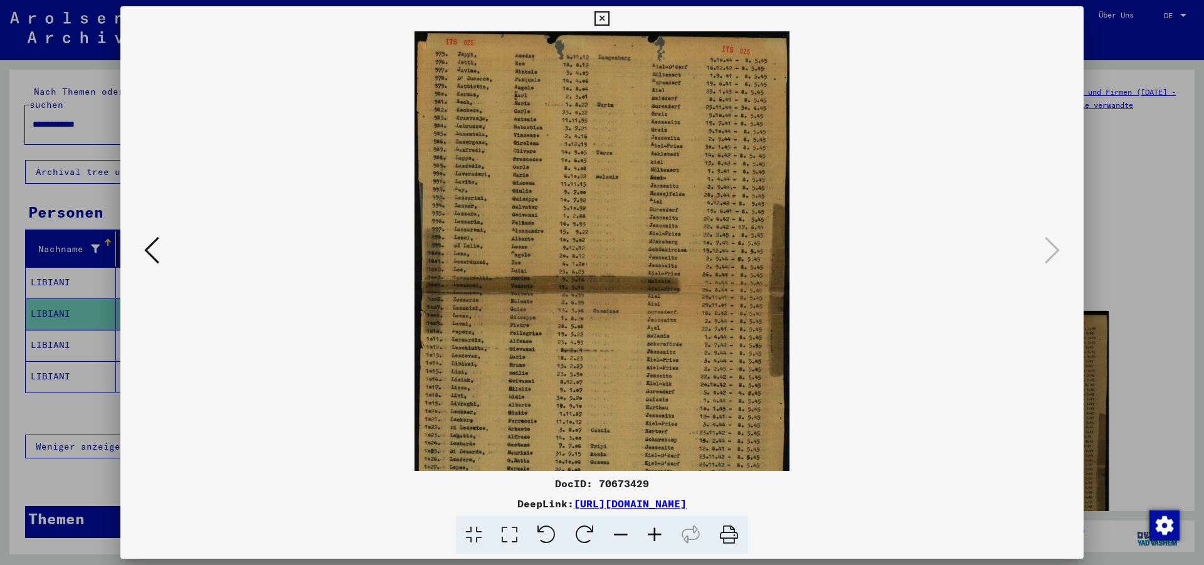
click at [654, 529] on icon at bounding box center [655, 535] width 34 height 38
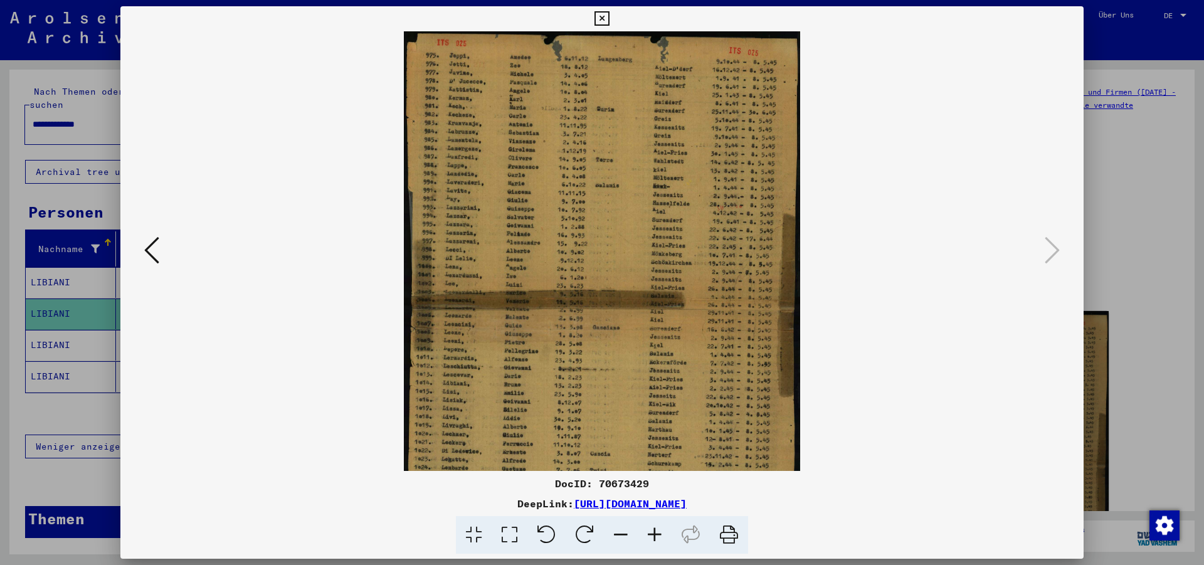
click at [654, 529] on icon at bounding box center [655, 535] width 34 height 38
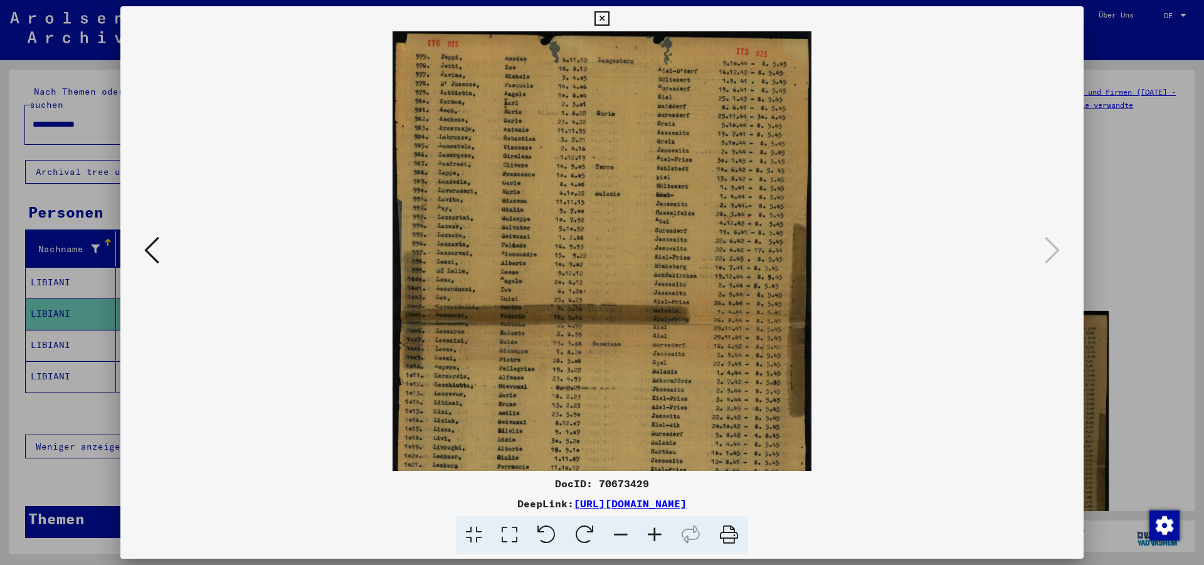
click at [654, 529] on icon at bounding box center [655, 535] width 34 height 38
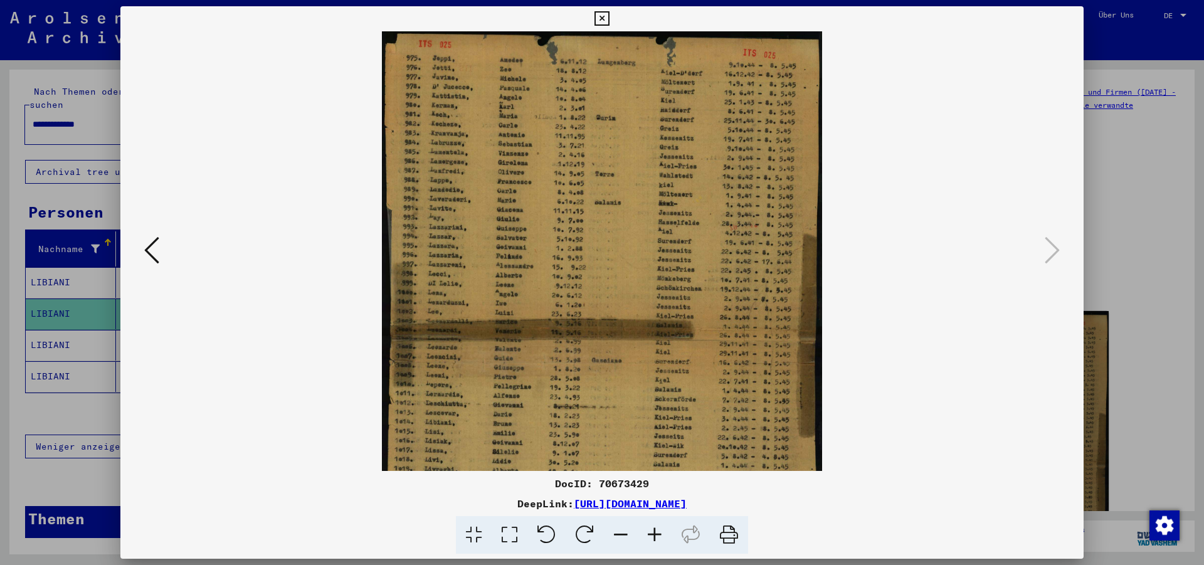
click at [654, 529] on icon at bounding box center [655, 535] width 34 height 38
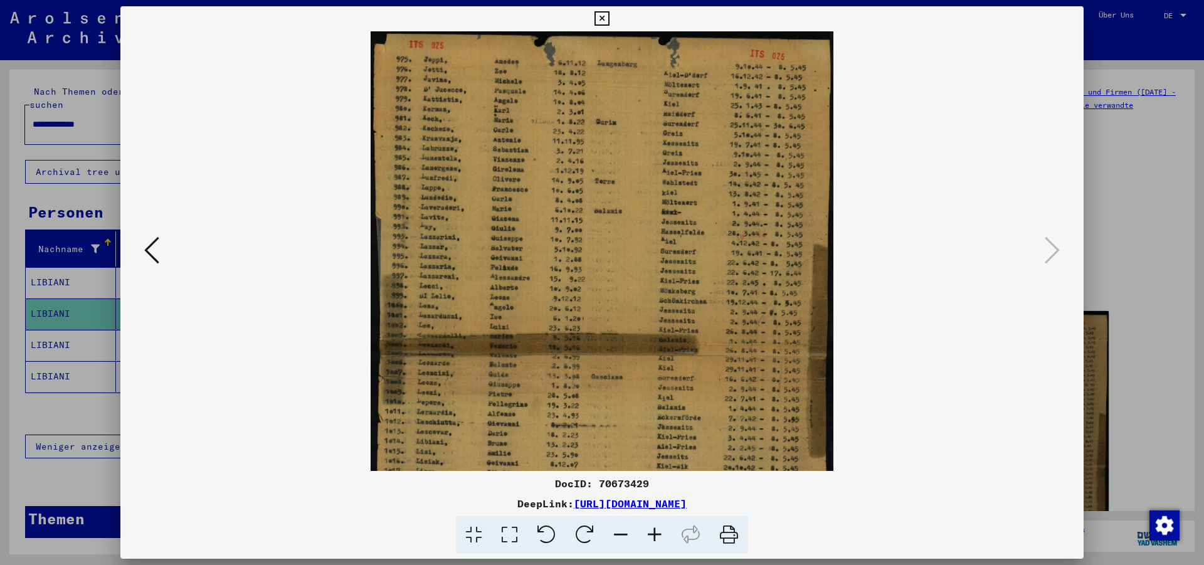
click at [654, 529] on icon at bounding box center [655, 535] width 34 height 38
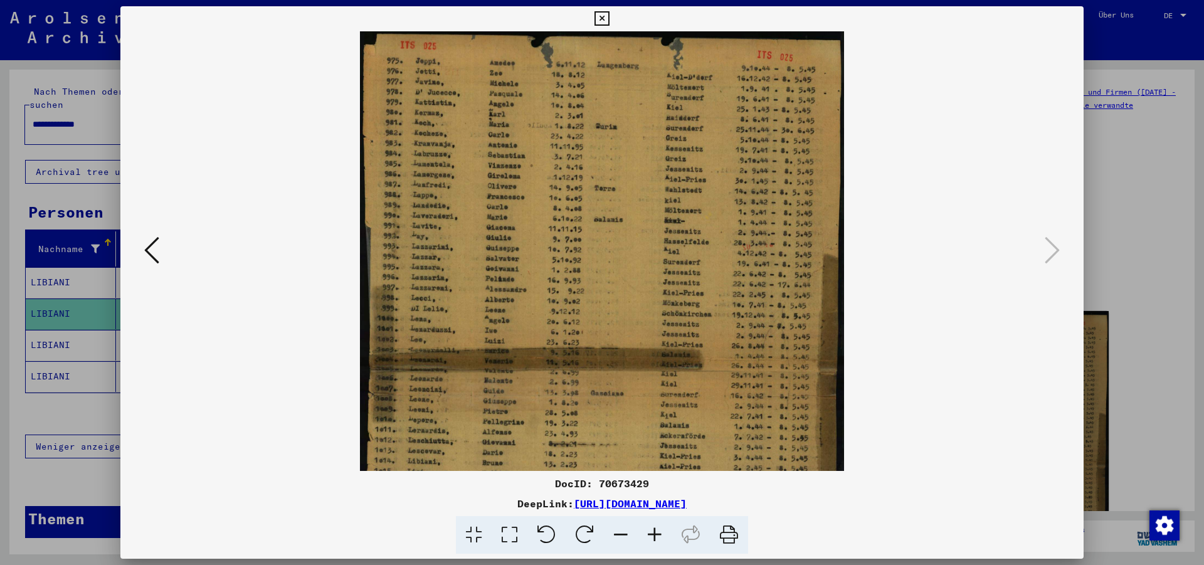
click at [654, 529] on icon at bounding box center [655, 535] width 34 height 38
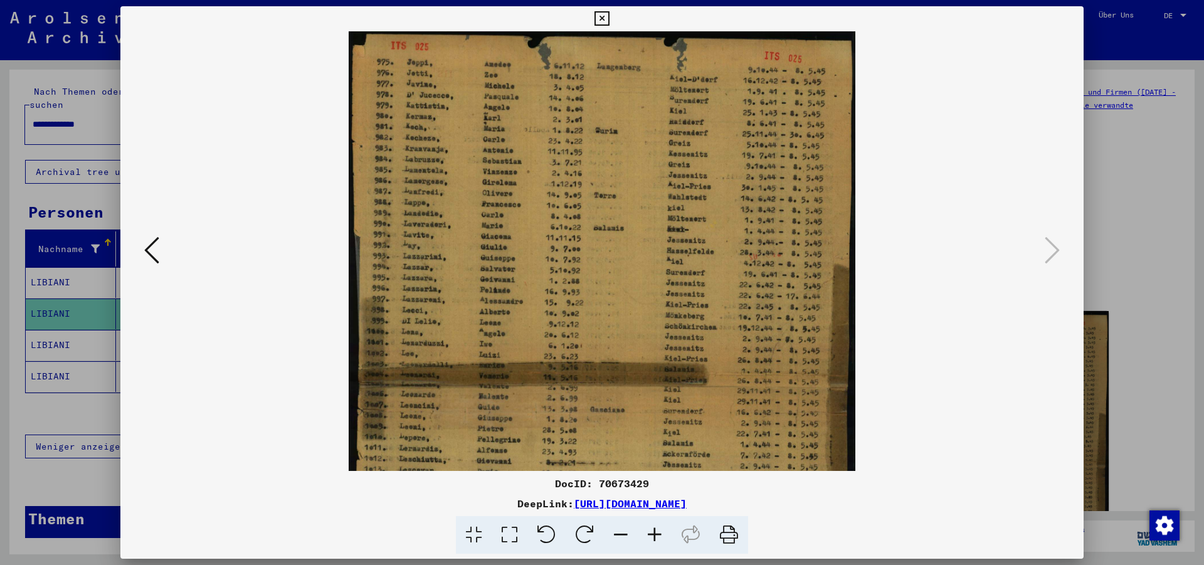
click at [654, 529] on icon at bounding box center [655, 535] width 34 height 38
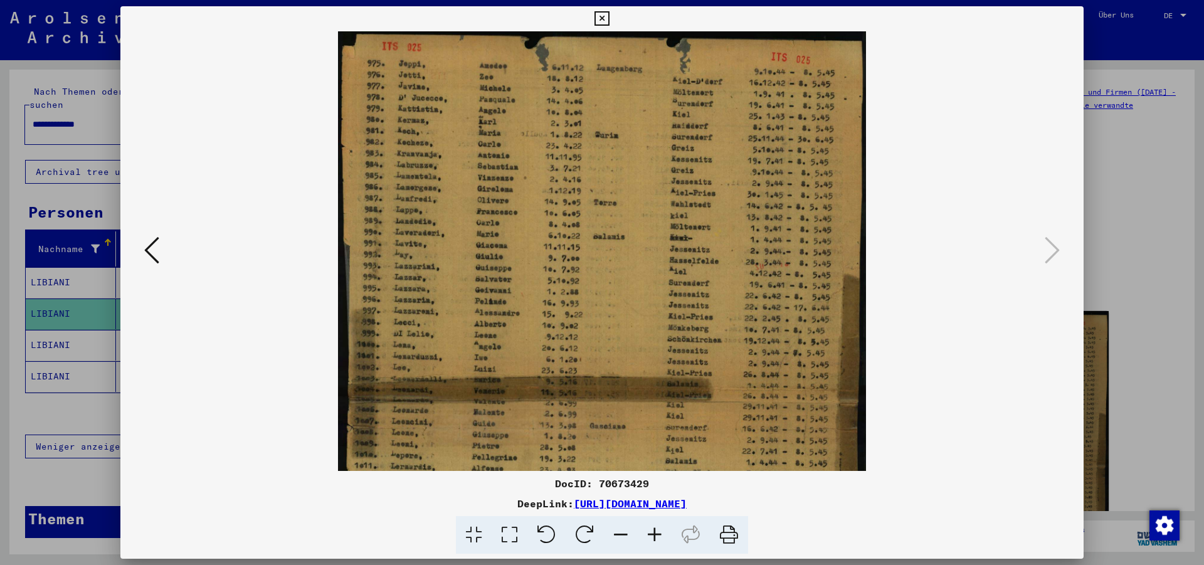
click at [654, 529] on icon at bounding box center [655, 535] width 34 height 38
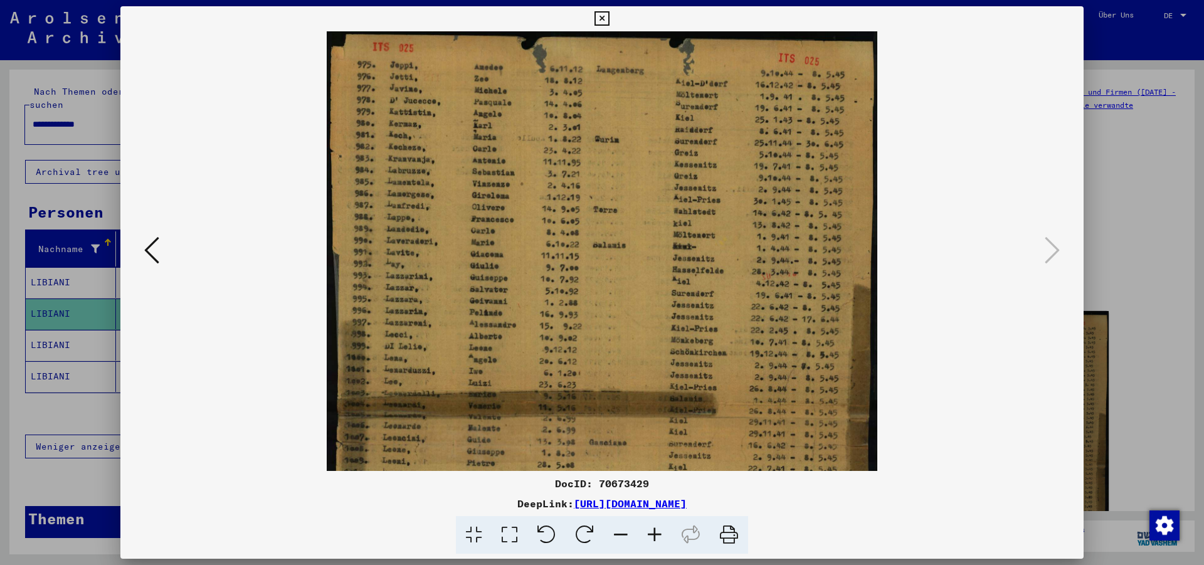
click at [654, 529] on icon at bounding box center [655, 535] width 34 height 38
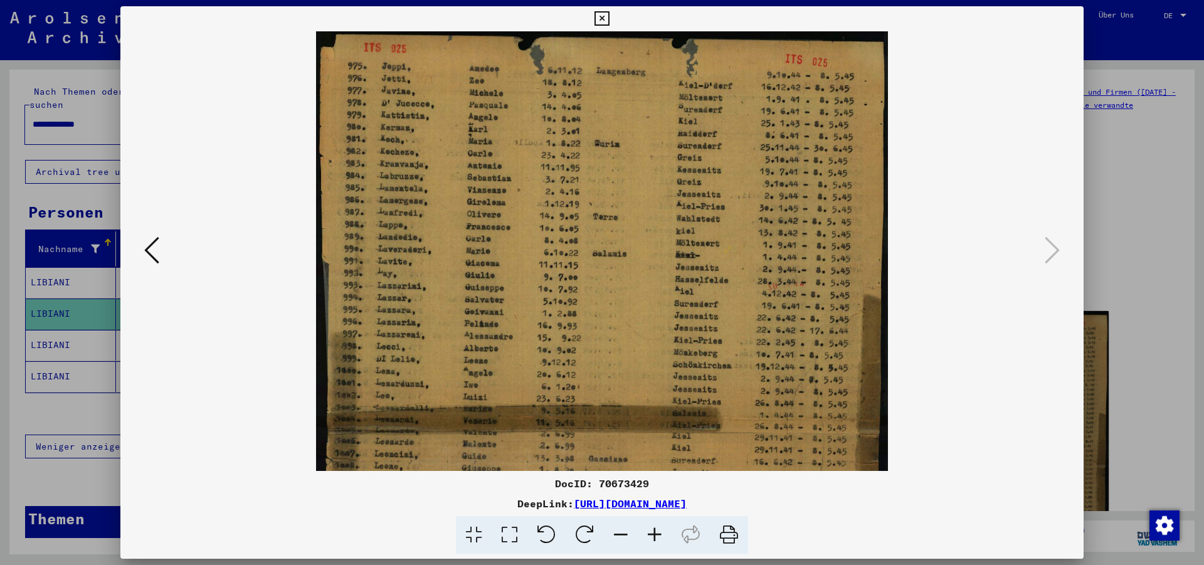
click at [654, 529] on icon at bounding box center [655, 535] width 34 height 38
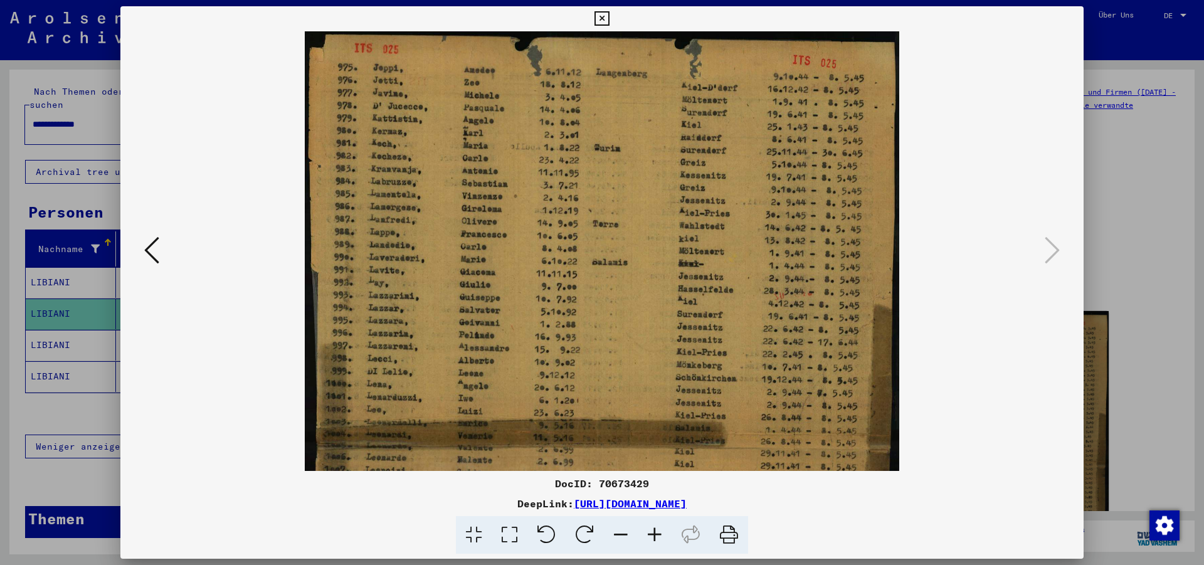
click at [654, 529] on icon at bounding box center [655, 535] width 34 height 38
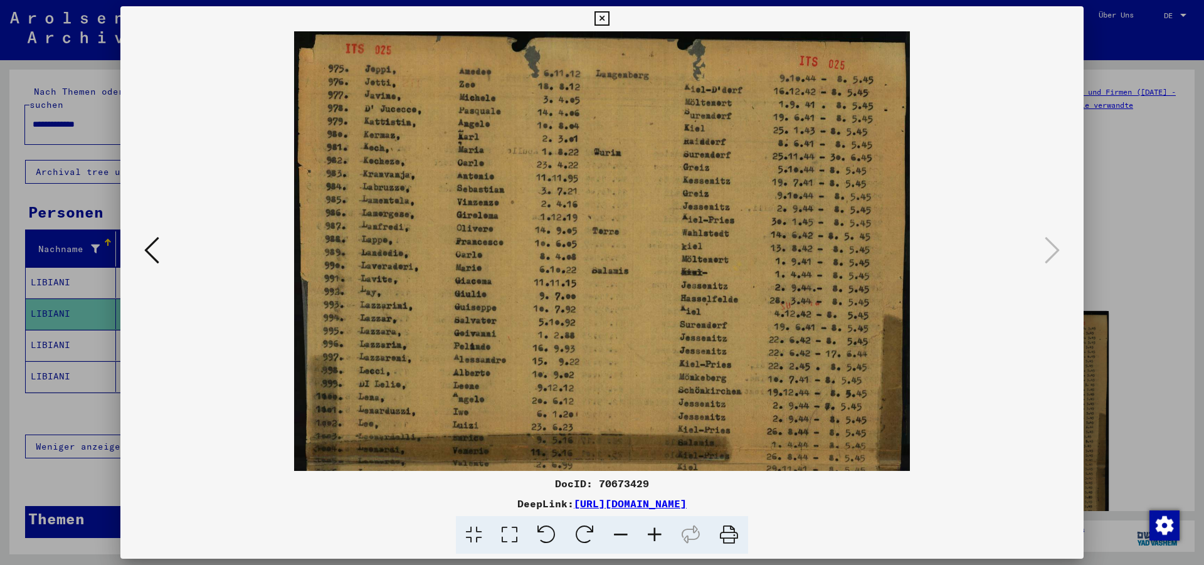
click at [654, 529] on icon at bounding box center [655, 535] width 34 height 38
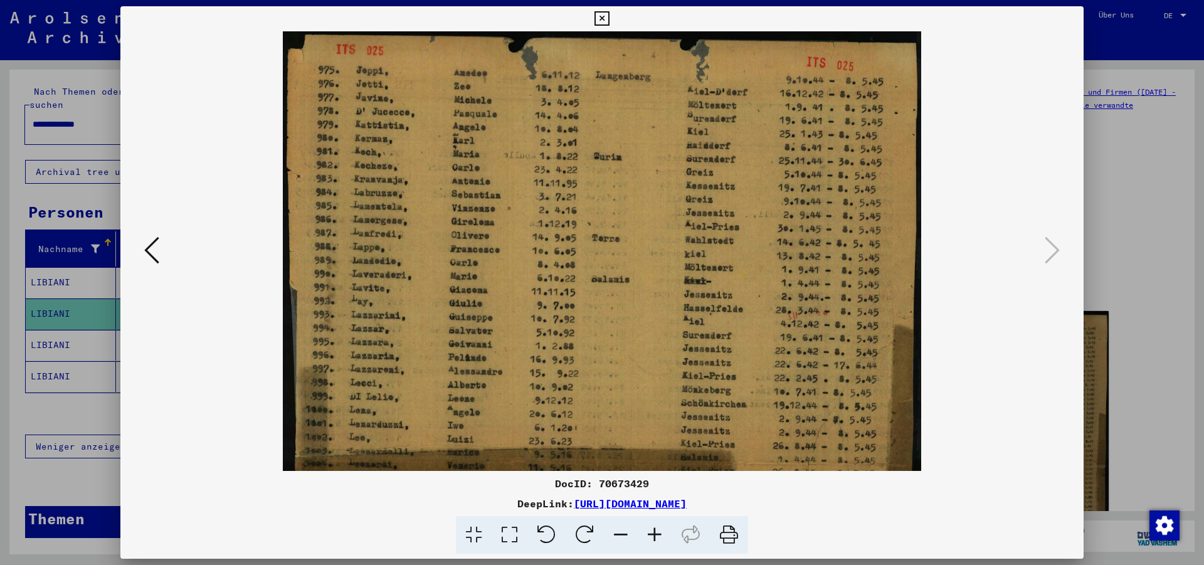
click at [654, 529] on icon at bounding box center [655, 535] width 34 height 38
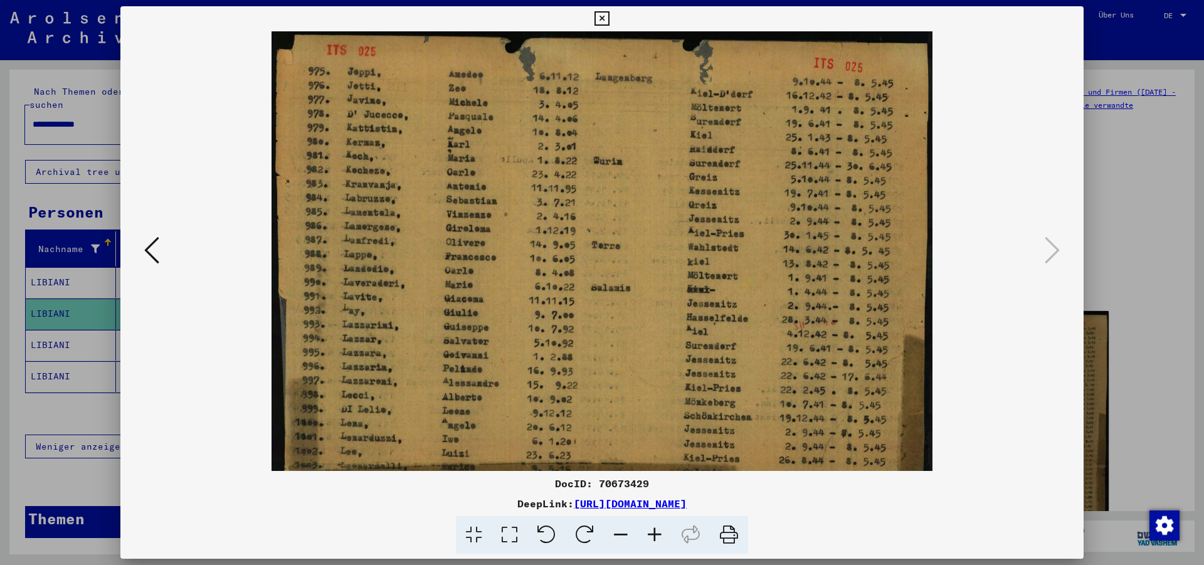
click at [654, 529] on icon at bounding box center [655, 535] width 34 height 38
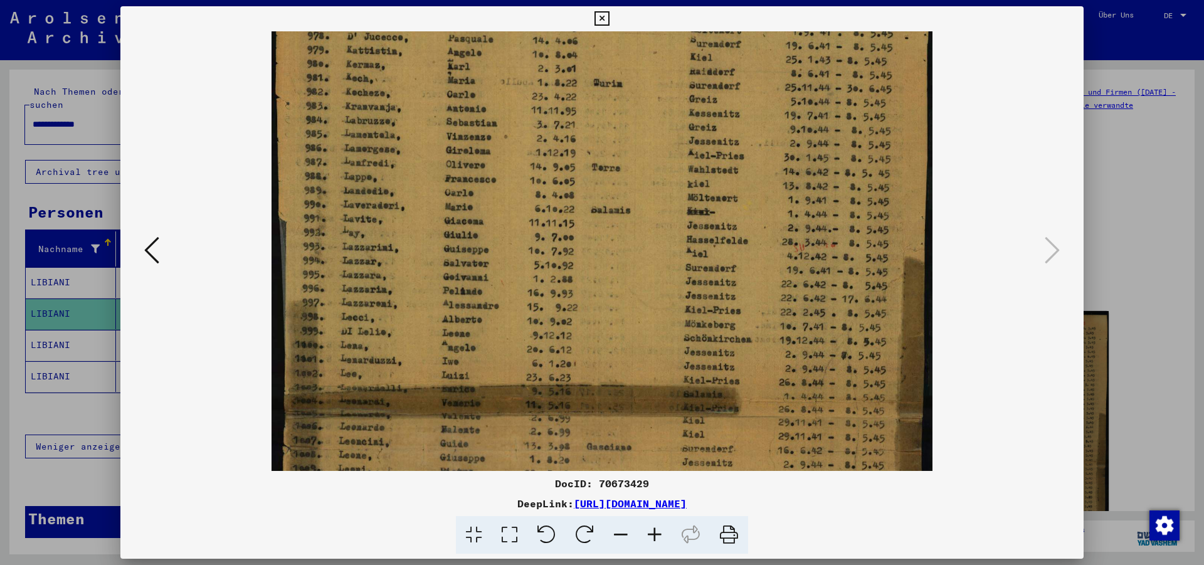
scroll to position [98, 0]
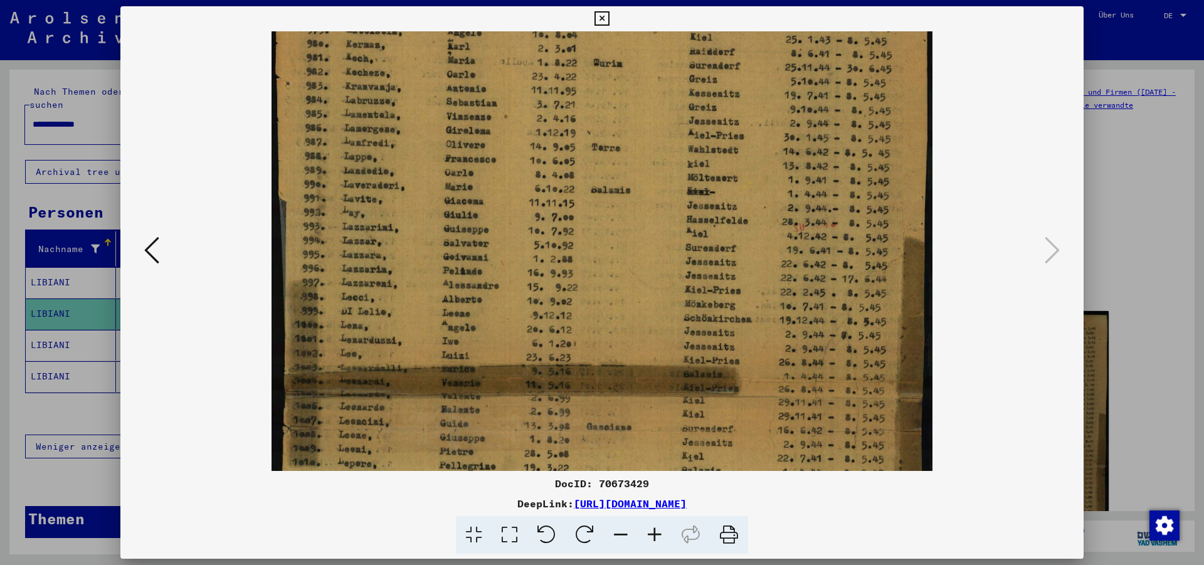
drag, startPoint x: 615, startPoint y: 346, endPoint x: 646, endPoint y: 248, distance: 102.8
click at [646, 248] on img at bounding box center [602, 405] width 661 height 942
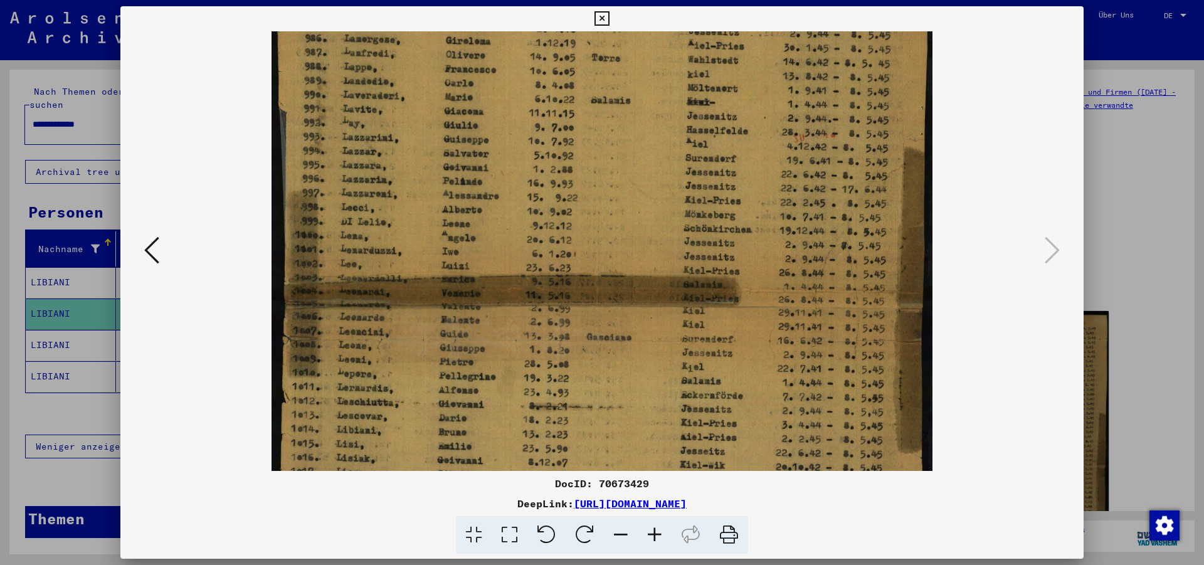
scroll to position [215, 0]
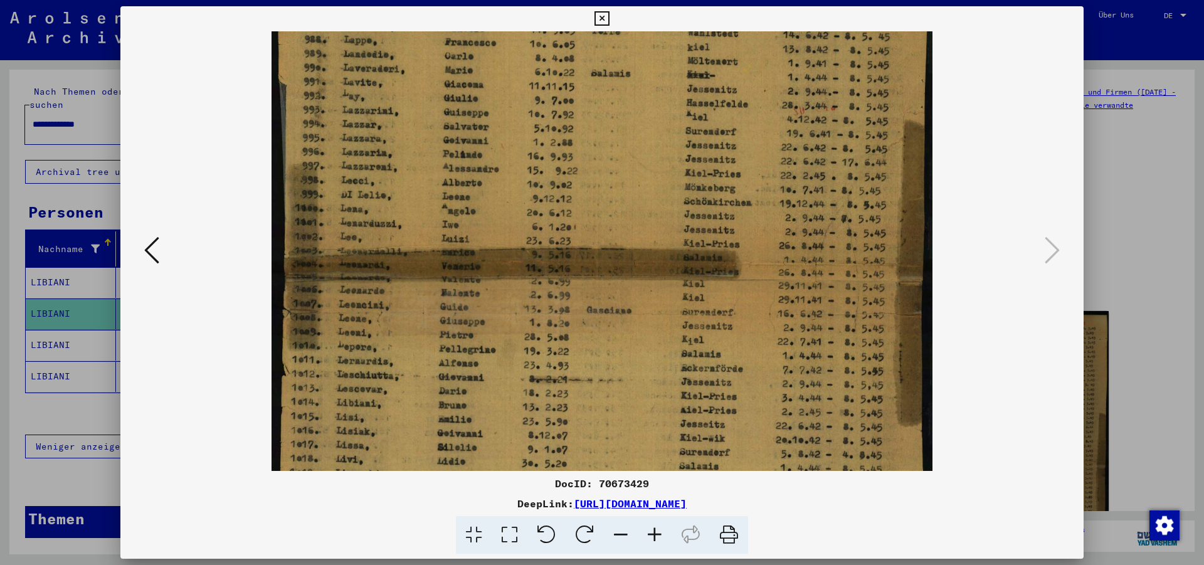
drag, startPoint x: 531, startPoint y: 380, endPoint x: 580, endPoint y: 263, distance: 126.8
click at [580, 263] on img at bounding box center [602, 288] width 661 height 942
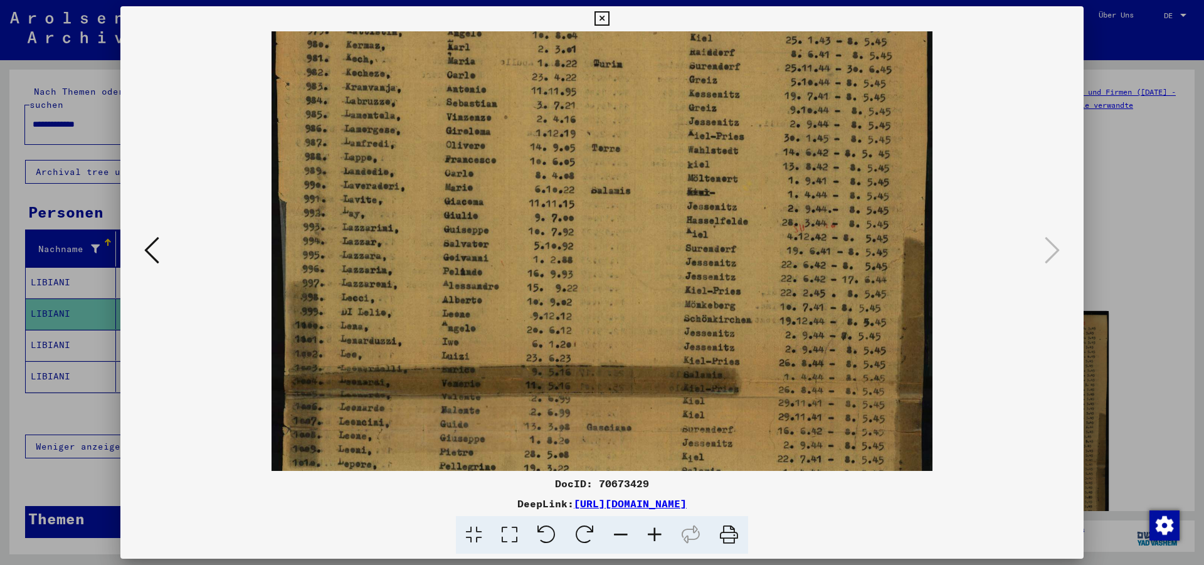
scroll to position [58, 0]
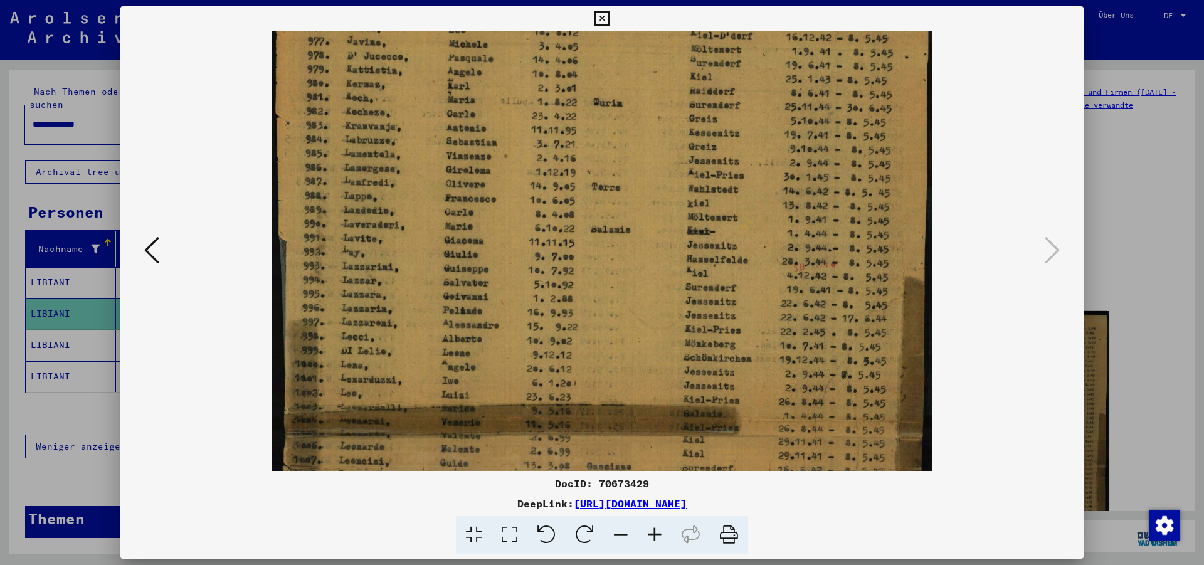
drag, startPoint x: 714, startPoint y: 129, endPoint x: 719, endPoint y: 285, distance: 156.3
click at [719, 285] on img at bounding box center [602, 444] width 661 height 942
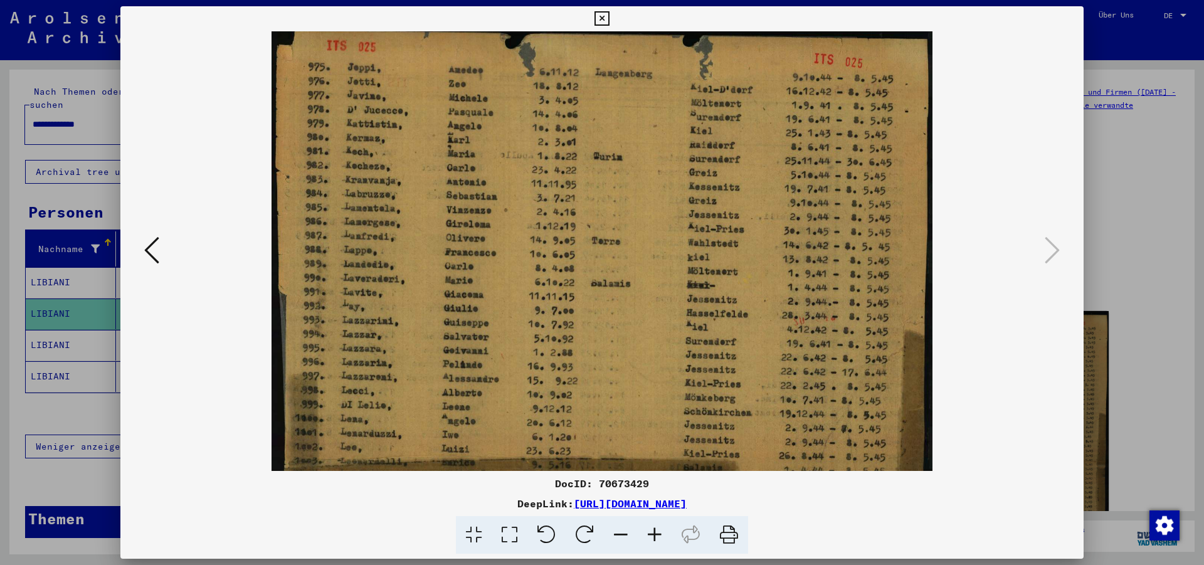
scroll to position [0, 0]
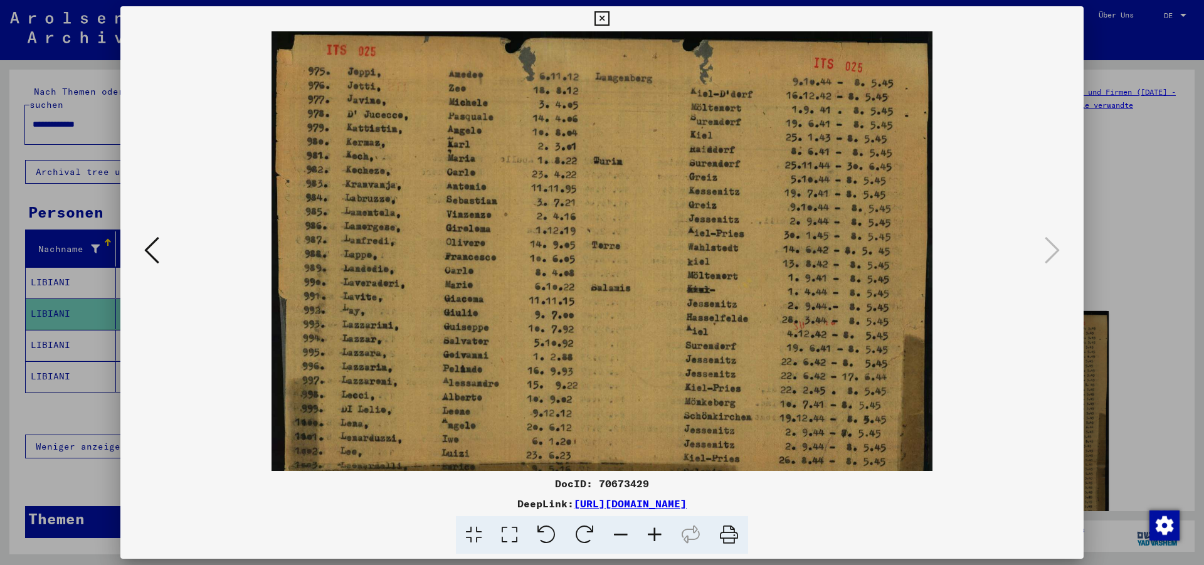
drag, startPoint x: 712, startPoint y: 93, endPoint x: 719, endPoint y: 263, distance: 170.1
click at [719, 263] on img at bounding box center [602, 502] width 661 height 942
